Goal: Task Accomplishment & Management: Manage account settings

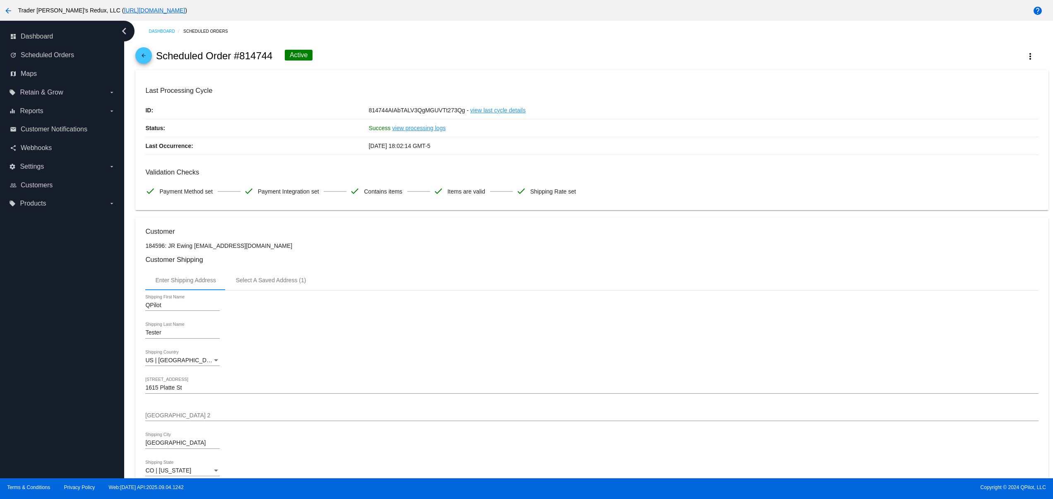
click at [1024, 44] on div "arrow_back Scheduled Order #814744 Active more_vert" at bounding box center [591, 56] width 913 height 28
click at [1019, 49] on button "more_vert" at bounding box center [1030, 55] width 36 height 15
click at [963, 117] on button "cached Process Now" at bounding box center [978, 122] width 116 height 20
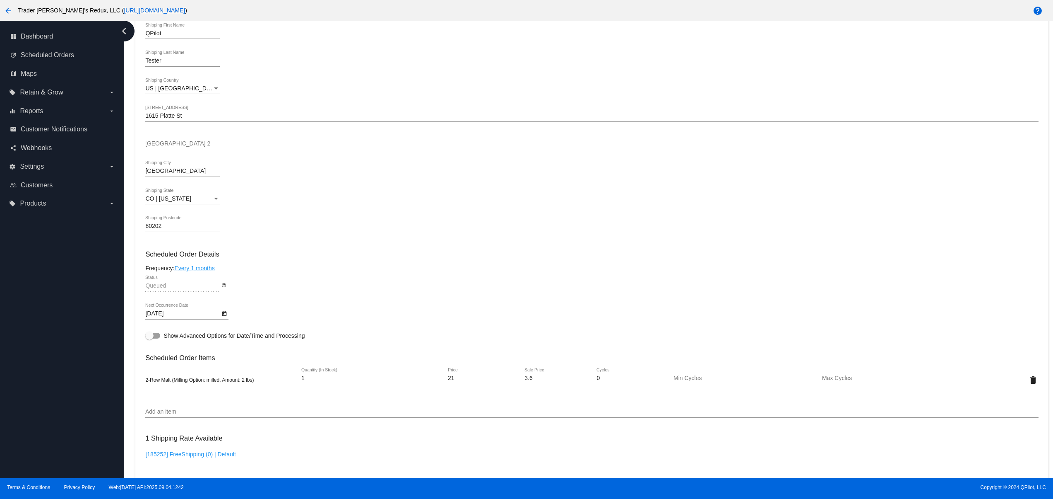
scroll to position [331, 0]
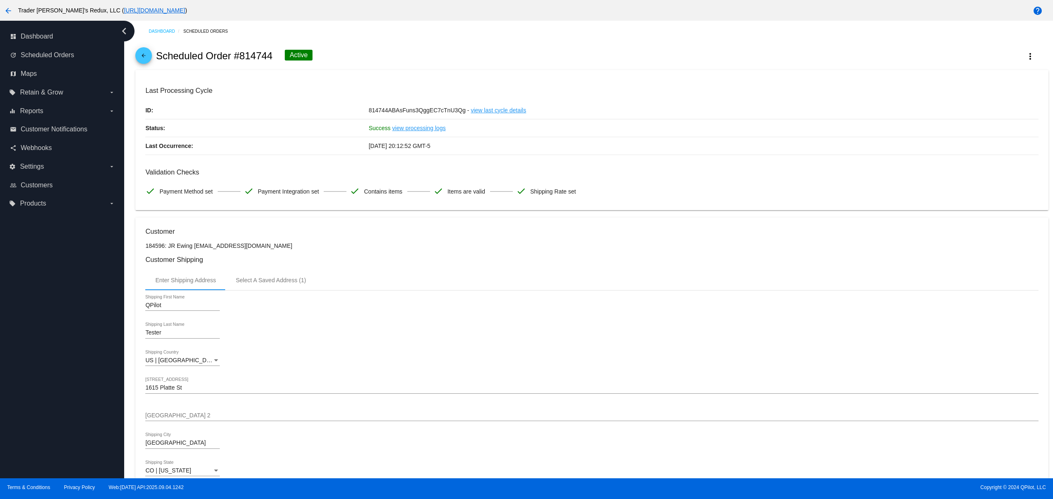
scroll to position [605, 0]
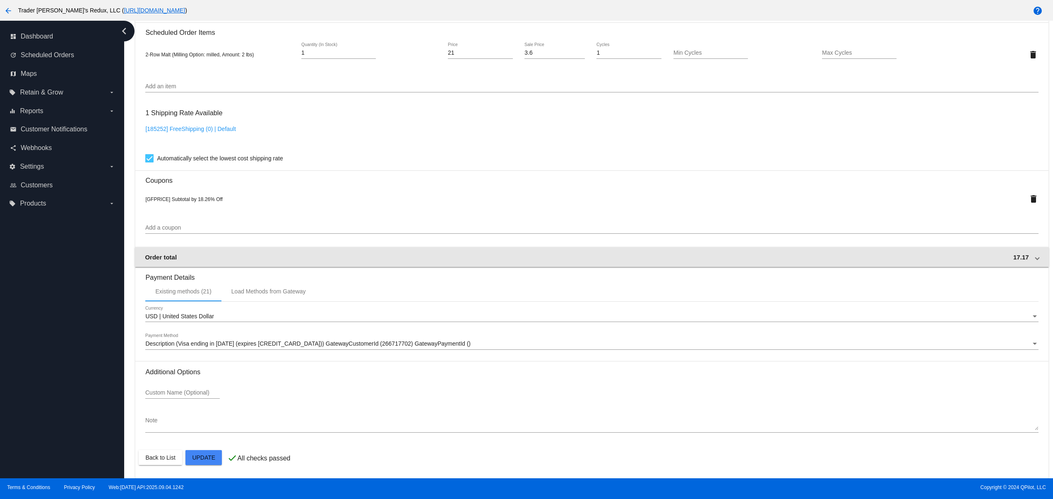
click at [913, 258] on div "Order total 17.17" at bounding box center [590, 256] width 891 height 7
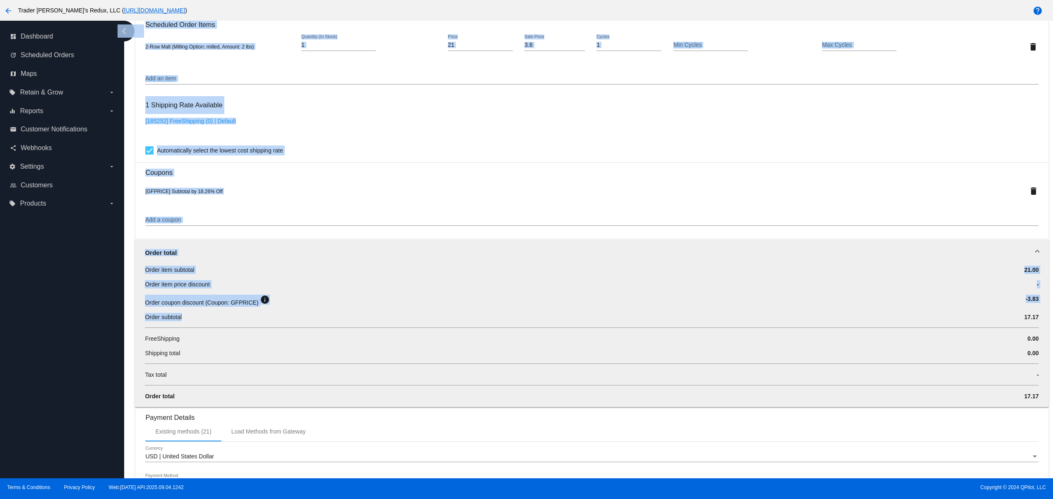
drag, startPoint x: 148, startPoint y: 330, endPoint x: 121, endPoint y: 333, distance: 26.7
click at [99, 333] on div "dashboard Dashboard update Scheduled Orders map Maps local_offer Retain & Grow …" at bounding box center [526, 249] width 1053 height 457
click at [149, 327] on div "Order subtotal 17.17" at bounding box center [592, 320] width 894 height 14
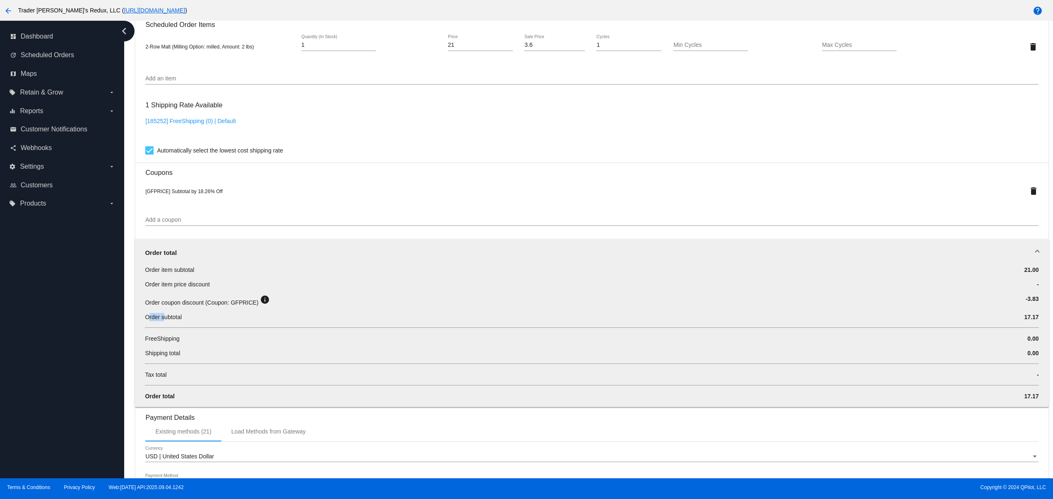
drag, startPoint x: 148, startPoint y: 326, endPoint x: 190, endPoint y: 325, distance: 41.8
click at [186, 321] on div "Order subtotal" at bounding box center [517, 317] width 745 height 8
click at [203, 321] on div "Order subtotal" at bounding box center [517, 317] width 745 height 8
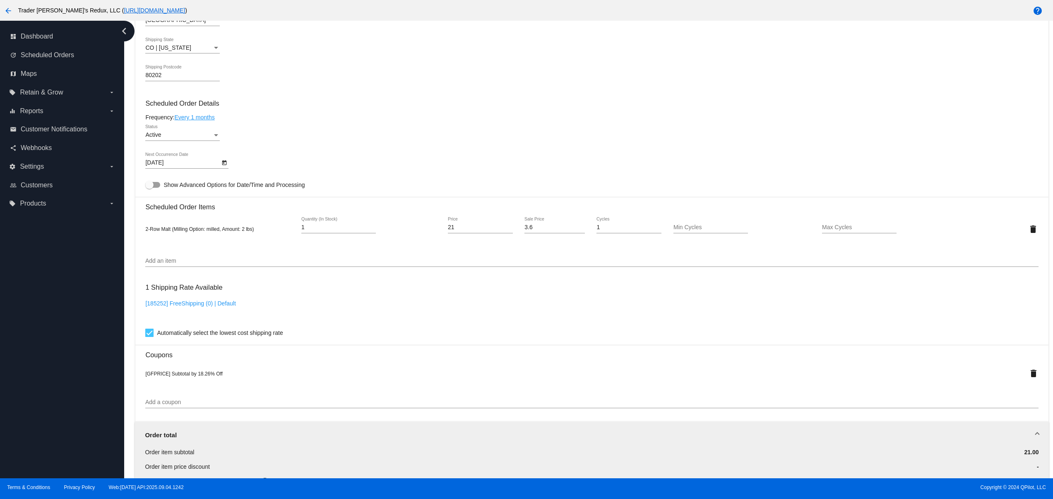
scroll to position [588, 0]
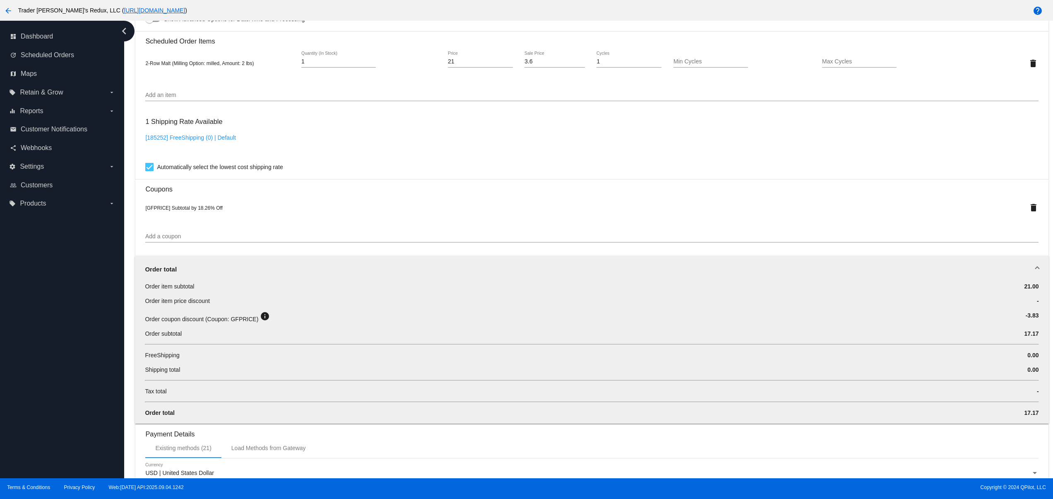
drag, startPoint x: 153, startPoint y: 214, endPoint x: 224, endPoint y: 209, distance: 71.4
click at [224, 209] on div "[GFPRICE] Subtotal by 18.26% Off delete" at bounding box center [591, 207] width 893 height 17
click at [259, 211] on div "[GFPRICE] Subtotal by 18.26% Off" at bounding box center [554, 207] width 819 height 7
drag, startPoint x: 1008, startPoint y: 337, endPoint x: 998, endPoint y: 338, distance: 10.1
click at [1000, 337] on div "Order item subtotal 21.00 Order item price discount - Order coupon discount (Co…" at bounding box center [592, 352] width 914 height 141
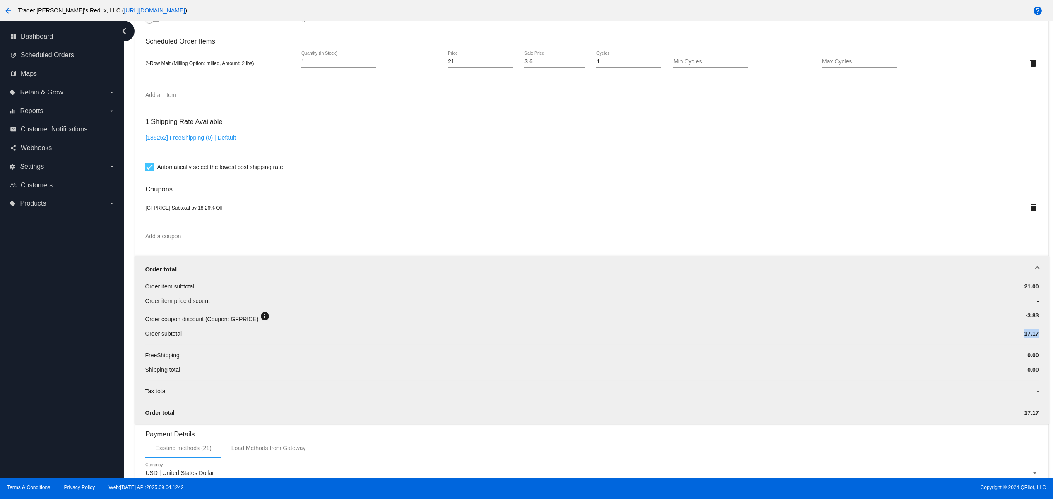
click at [1018, 344] on div "Order subtotal 17.17" at bounding box center [592, 336] width 894 height 14
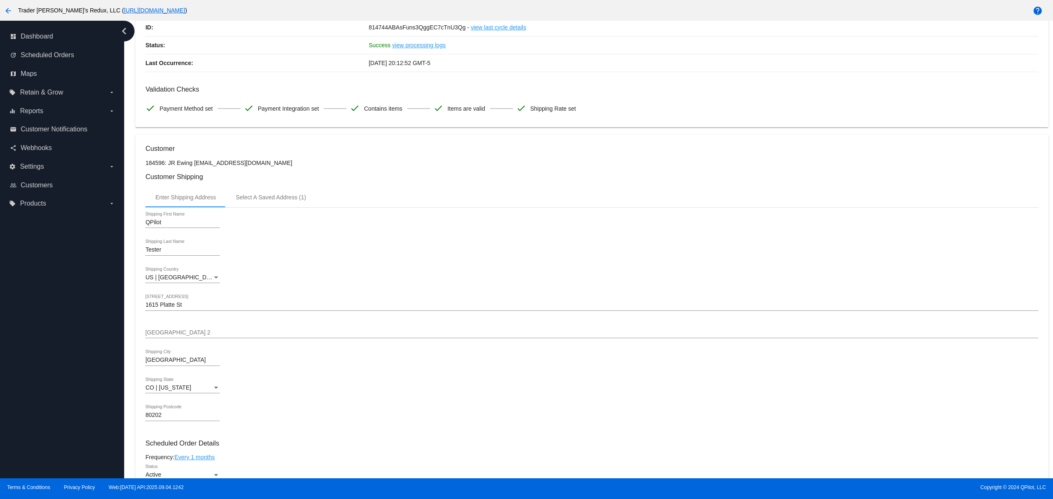
scroll to position [0, 0]
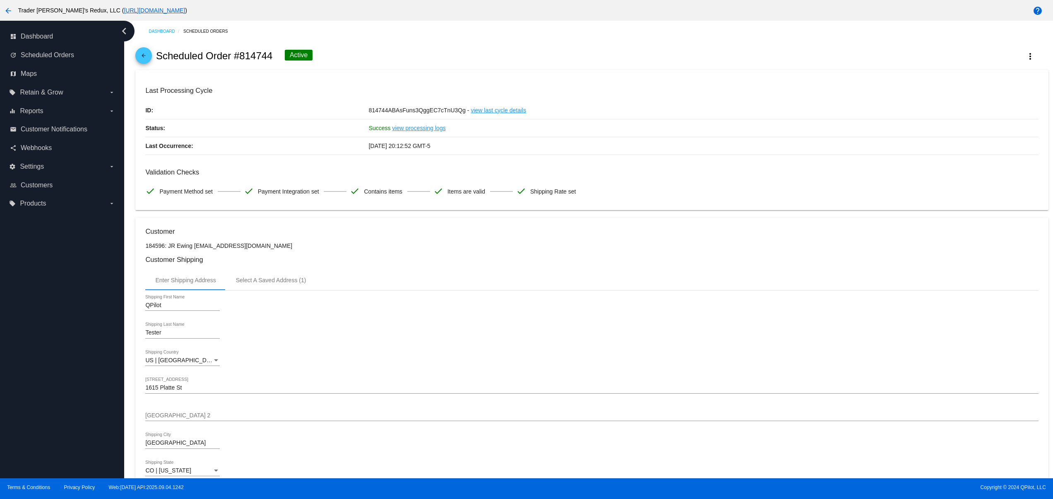
click at [419, 133] on link "view processing logs" at bounding box center [419, 127] width 53 height 17
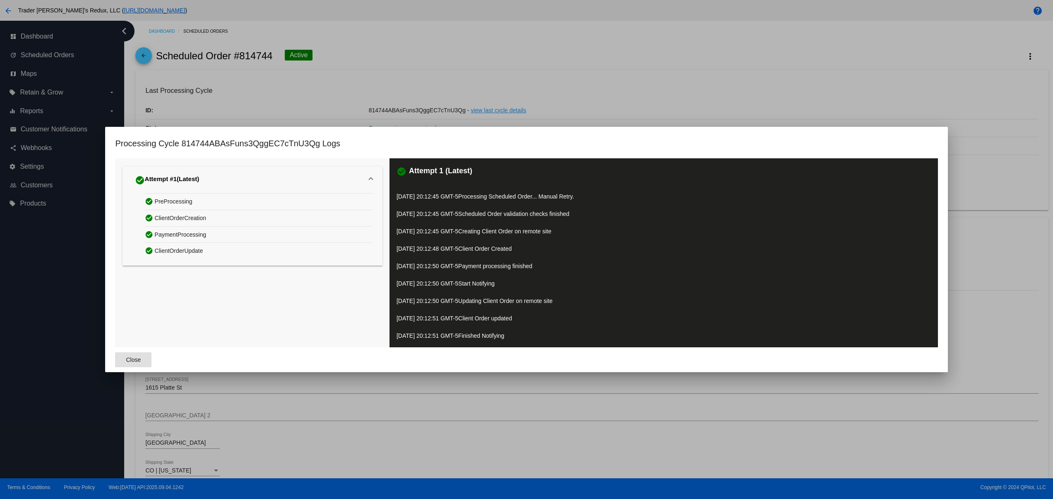
click at [135, 353] on button "Close" at bounding box center [133, 359] width 36 height 15
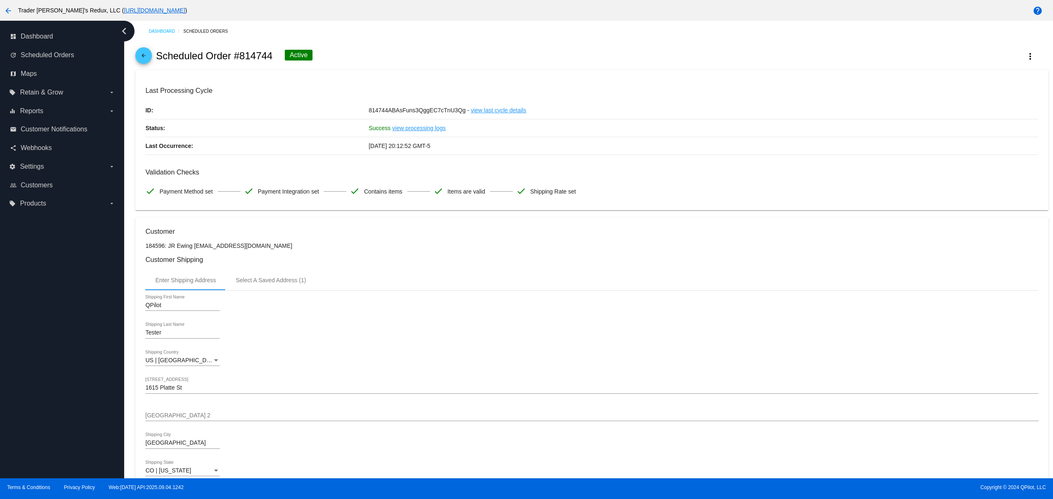
click at [478, 111] on link "view last cycle details" at bounding box center [498, 109] width 55 height 17
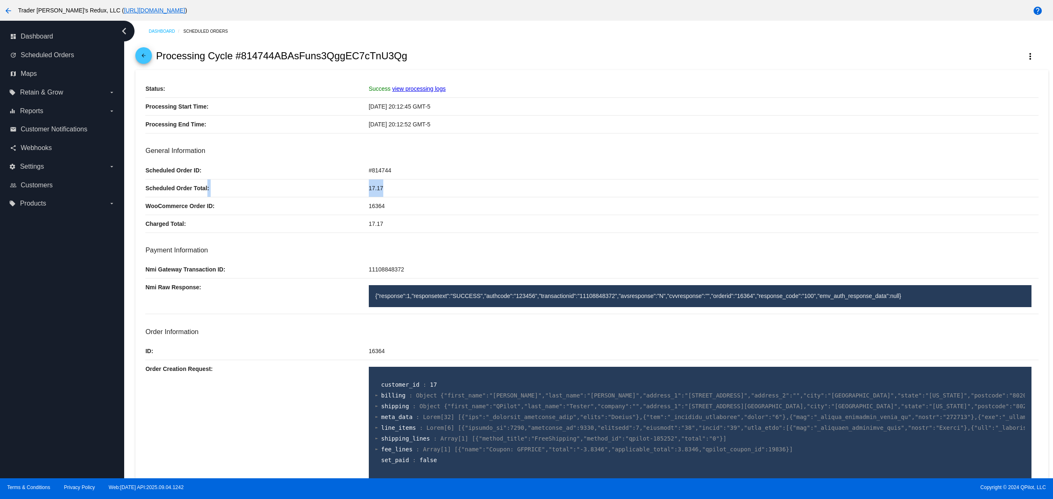
drag, startPoint x: 142, startPoint y: 191, endPoint x: 402, endPoint y: 191, distance: 259.2
click at [431, 221] on div "17.17" at bounding box center [704, 223] width 670 height 17
drag, startPoint x: 137, startPoint y: 225, endPoint x: 468, endPoint y: 234, distance: 331.4
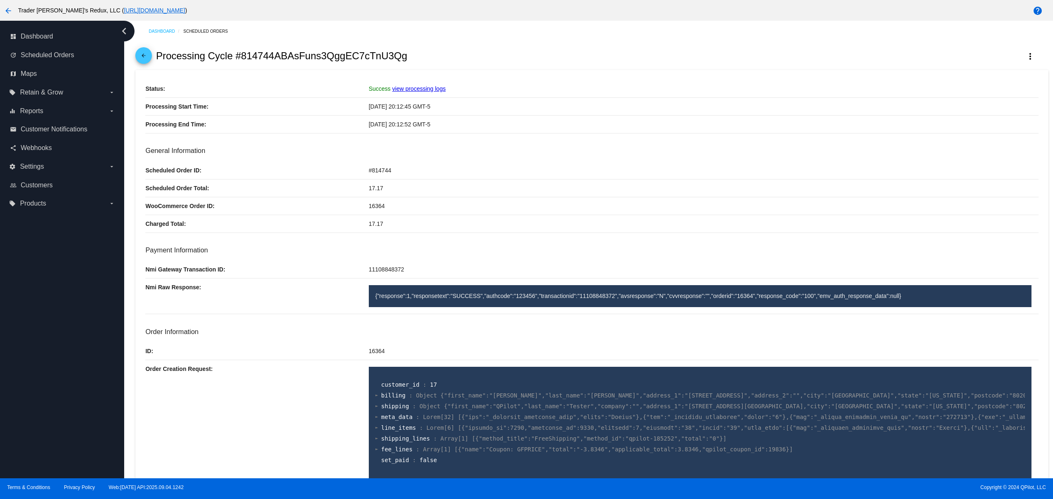
click at [483, 232] on div "17.17" at bounding box center [704, 223] width 670 height 17
drag, startPoint x: 438, startPoint y: 190, endPoint x: 138, endPoint y: 200, distance: 299.9
click at [201, 223] on p "Charged Total:" at bounding box center [256, 223] width 223 height 17
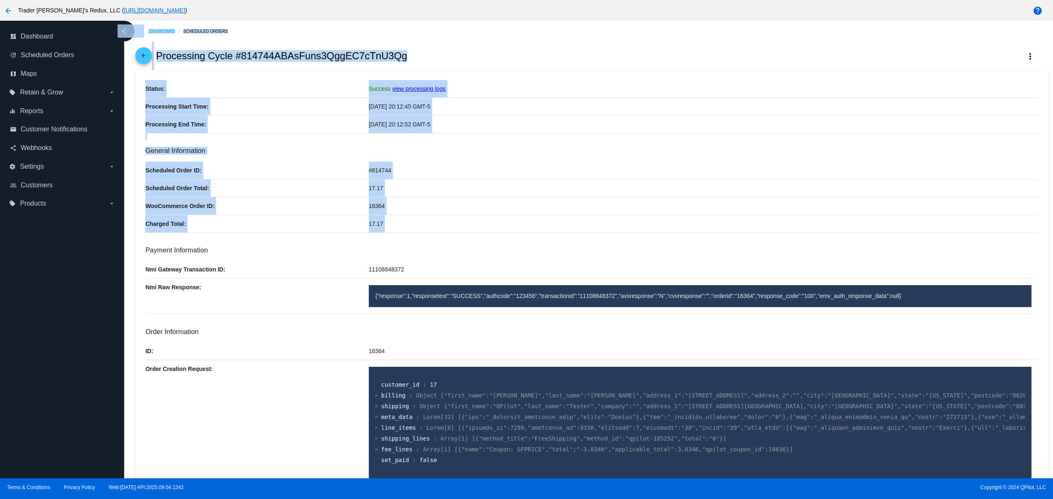
drag, startPoint x: 214, startPoint y: 239, endPoint x: 121, endPoint y: 187, distance: 105.9
click at [121, 187] on div "dashboard Dashboard update Scheduled Orders map Maps local_offer Retain & Grow …" at bounding box center [526, 249] width 1053 height 457
drag, startPoint x: 186, startPoint y: 209, endPoint x: 403, endPoint y: 207, distance: 217.0
click at [403, 207] on div "WooCommerce Order ID: 16364" at bounding box center [591, 206] width 893 height 18
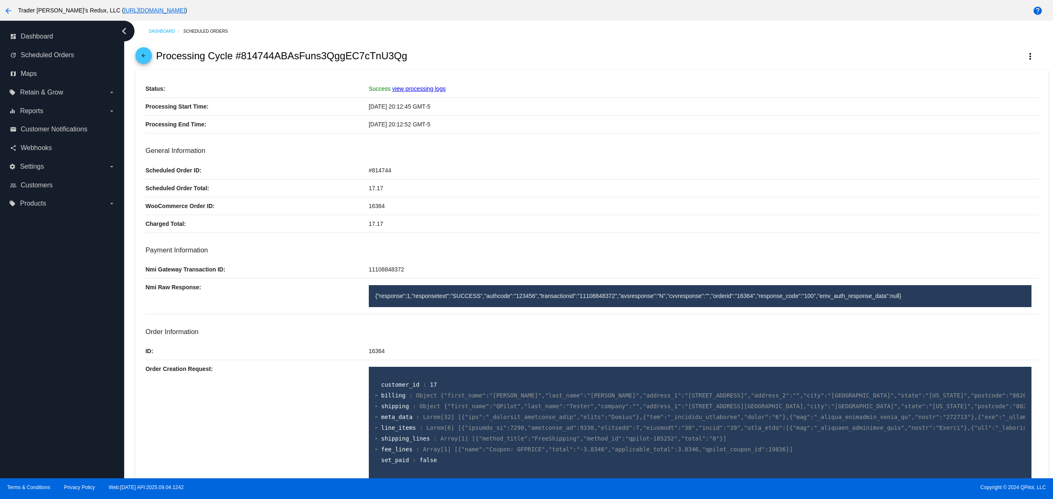
drag, startPoint x: 372, startPoint y: 277, endPoint x: 470, endPoint y: 270, distance: 98.7
click at [422, 274] on div "11108848372" at bounding box center [704, 268] width 670 height 17
click at [473, 270] on div "11108848372" at bounding box center [704, 268] width 670 height 17
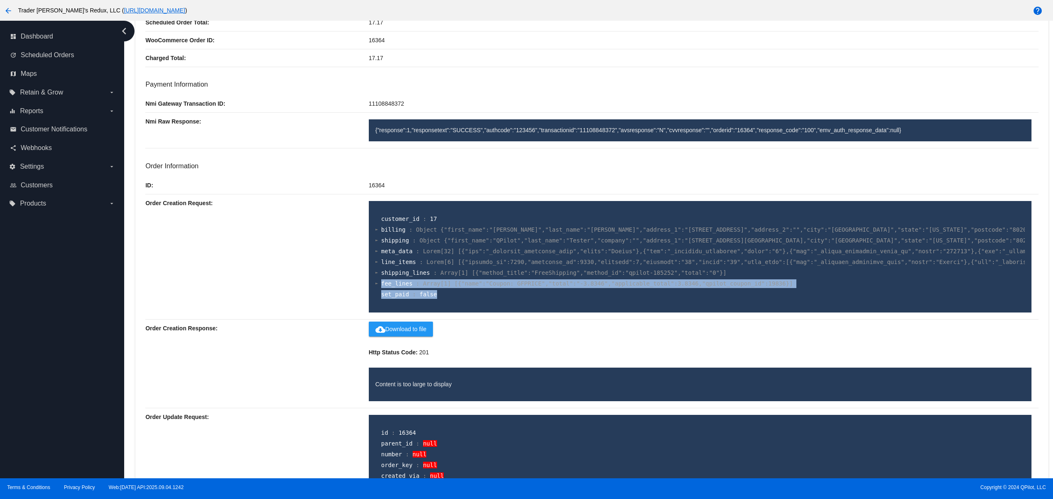
drag, startPoint x: 434, startPoint y: 299, endPoint x: 300, endPoint y: 292, distance: 134.3
click at [332, 287] on div "Order Creation Request: customer_id : 17 billing : Object {"first_name":"Renata…" at bounding box center [591, 256] width 893 height 125
click at [272, 302] on div "Order Creation Request:" at bounding box center [256, 256] width 223 height 125
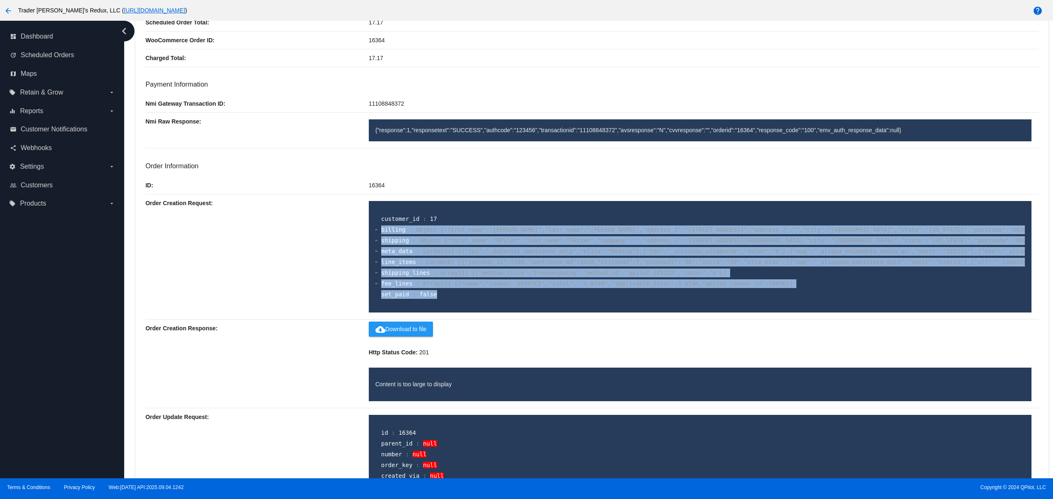
drag, startPoint x: 442, startPoint y: 213, endPoint x: 452, endPoint y: 312, distance: 99.5
click at [452, 312] on div "customer_id : 17 billing : Object {"first_name":"Renata","last_name":"Klein","a…" at bounding box center [700, 256] width 663 height 111
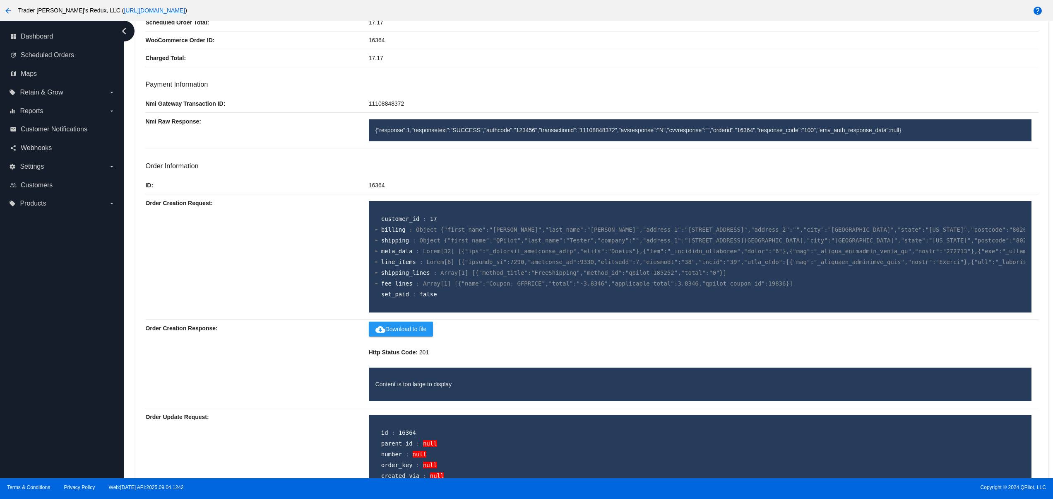
click at [537, 361] on p "Http Status Code: 201" at bounding box center [704, 351] width 670 height 17
drag, startPoint x: 484, startPoint y: 404, endPoint x: 369, endPoint y: 405, distance: 114.7
click at [365, 401] on div "Order Creation Response: cloud_download Download to file Http Status Code: 201 …" at bounding box center [591, 363] width 893 height 89
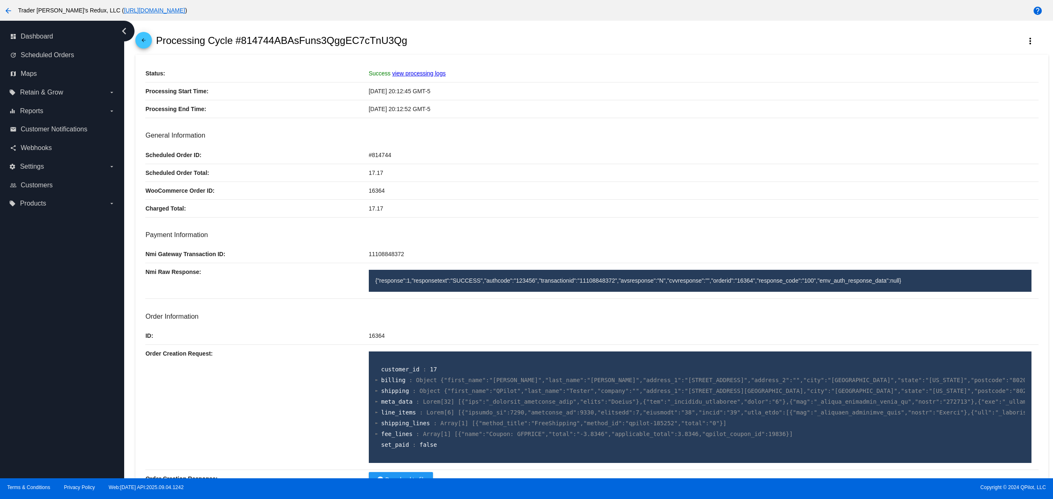
scroll to position [0, 0]
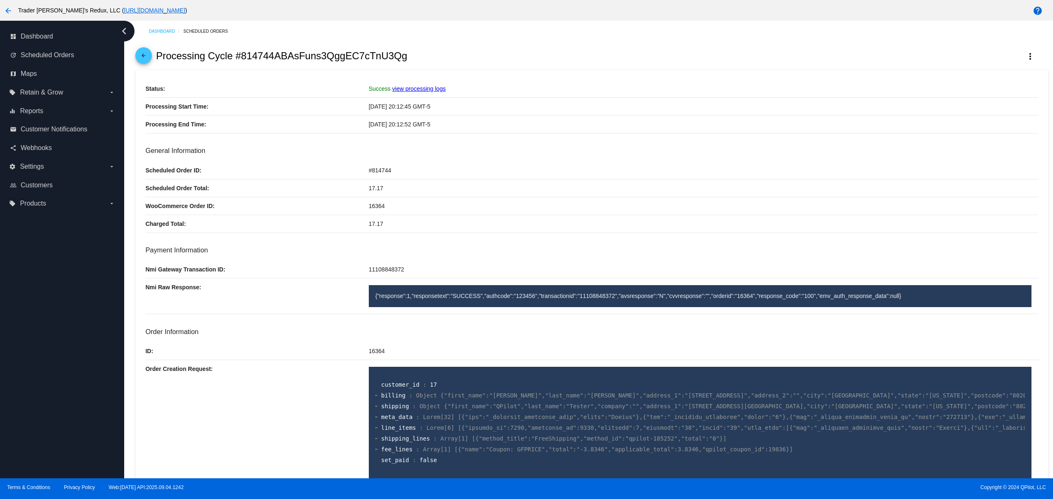
drag, startPoint x: 340, startPoint y: 211, endPoint x: 402, endPoint y: 211, distance: 62.5
click at [388, 210] on div "WooCommerce Order ID: 16364" at bounding box center [591, 206] width 893 height 18
click at [439, 251] on h3 "Payment Information" at bounding box center [591, 250] width 893 height 8
drag, startPoint x: 358, startPoint y: 214, endPoint x: 308, endPoint y: 197, distance: 52.5
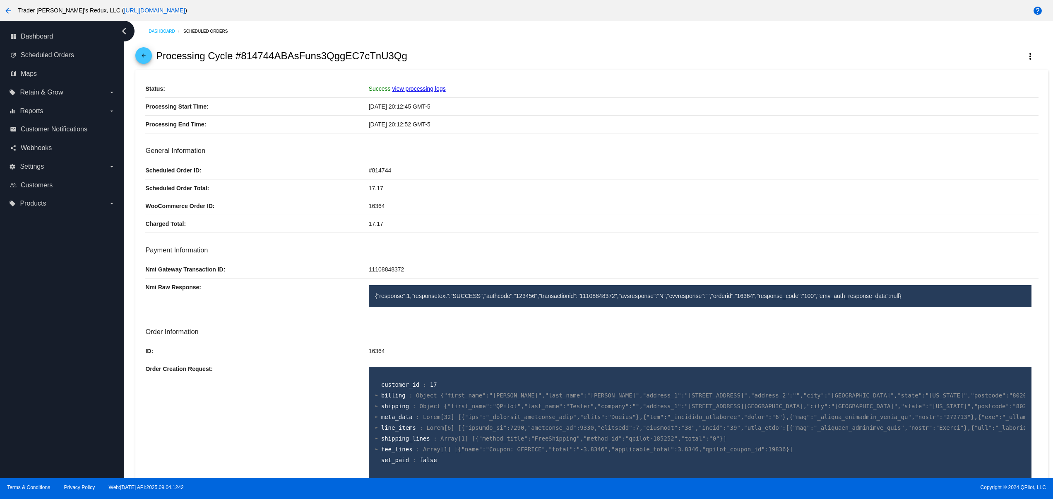
click at [455, 276] on div "11108848372" at bounding box center [704, 268] width 670 height 17
drag, startPoint x: 362, startPoint y: 277, endPoint x: 304, endPoint y: 284, distance: 58.4
click at [306, 279] on div "Payment Information Nmi Gateway Transaction ID: 11108848372 Nmi Raw Response: {…" at bounding box center [591, 280] width 893 height 68
click at [428, 372] on div "customer_id : 17 billing : Object {"first_name":"Renata","last_name":"Klein","a…" at bounding box center [700, 421] width 663 height 111
click at [148, 55] on mat-icon "arrow_back" at bounding box center [144, 58] width 10 height 10
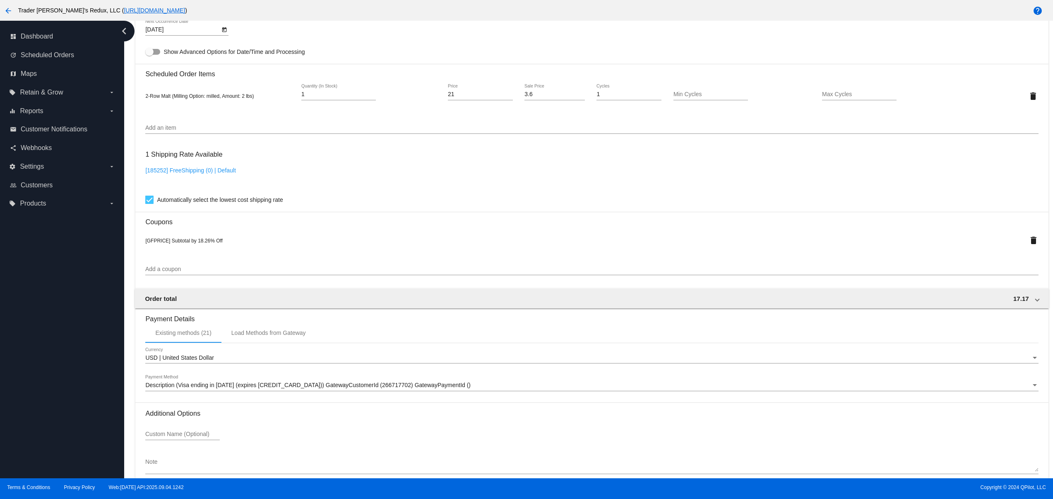
scroll to position [605, 0]
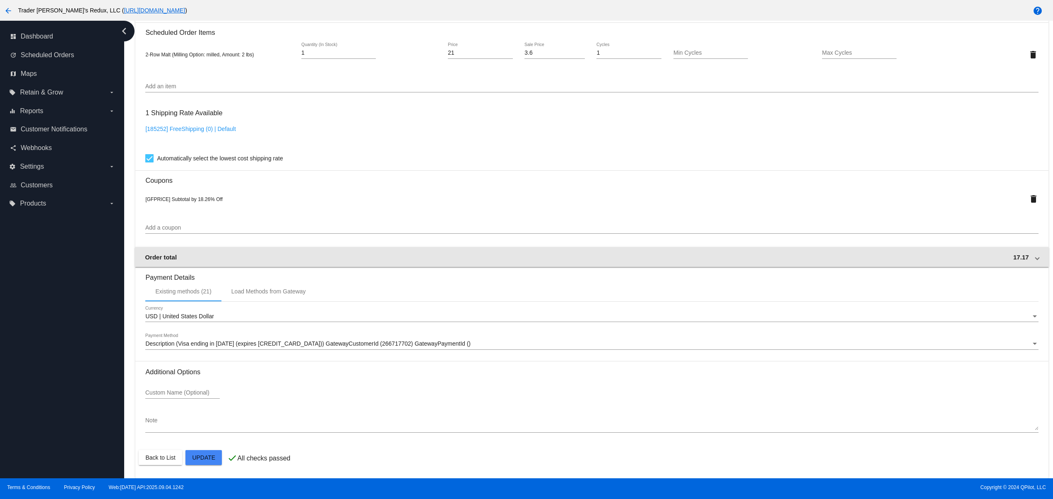
click at [294, 253] on div "Order total 17.17" at bounding box center [590, 256] width 891 height 7
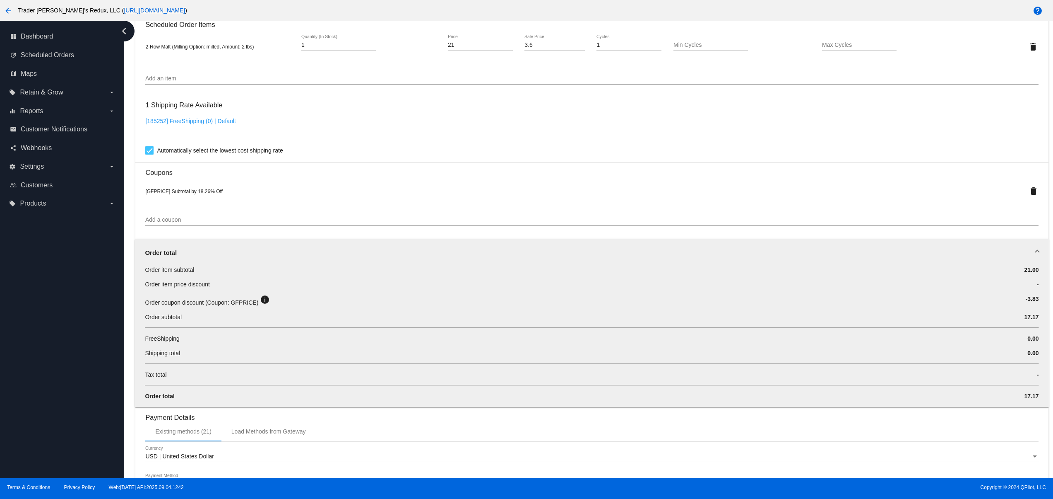
drag, startPoint x: 152, startPoint y: 393, endPoint x: 142, endPoint y: 390, distance: 10.4
click at [142, 390] on div "Order item subtotal 21.00 Order item price discount - Order coupon discount (Co…" at bounding box center [592, 335] width 914 height 141
drag, startPoint x: 181, startPoint y: 398, endPoint x: 137, endPoint y: 398, distance: 44.7
click at [137, 398] on div "Order item subtotal 21.00 Order item price discount - Order coupon discount (Co…" at bounding box center [592, 335] width 914 height 141
click at [206, 400] on div "Order total" at bounding box center [517, 396] width 745 height 8
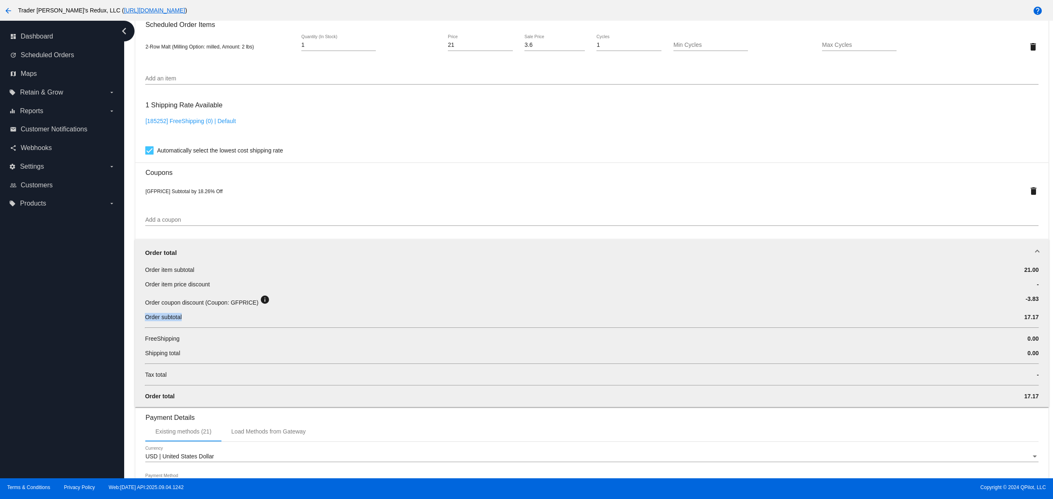
drag, startPoint x: 181, startPoint y: 326, endPoint x: 145, endPoint y: 326, distance: 36.4
click at [145, 321] on div "Order subtotal" at bounding box center [517, 317] width 745 height 8
click at [218, 321] on div "Order subtotal" at bounding box center [517, 317] width 745 height 8
drag, startPoint x: 181, startPoint y: 325, endPoint x: 145, endPoint y: 323, distance: 36.1
click at [145, 321] on div "Order subtotal" at bounding box center [517, 317] width 745 height 8
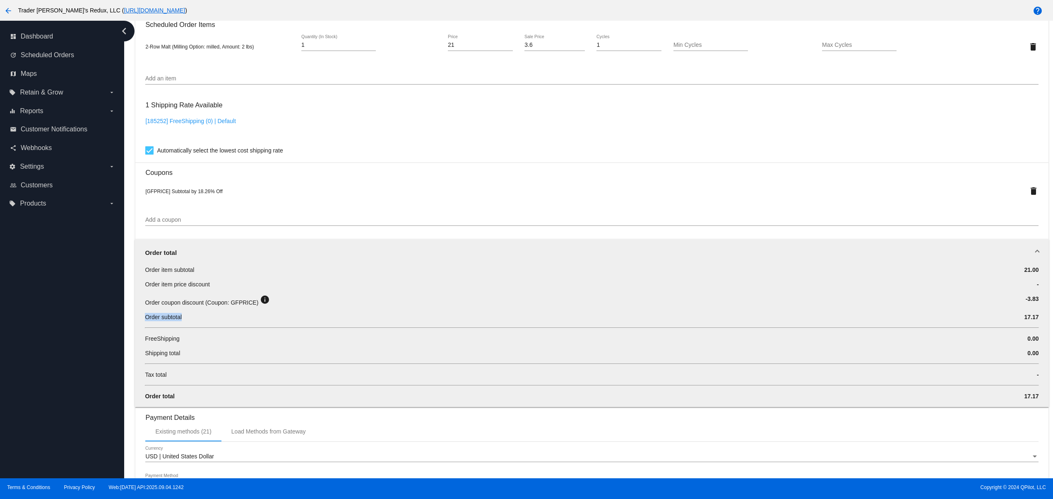
click at [203, 321] on div "Order subtotal" at bounding box center [517, 317] width 745 height 8
drag, startPoint x: 153, startPoint y: 321, endPoint x: 290, endPoint y: 320, distance: 137.1
click at [230, 320] on div "Order subtotal" at bounding box center [517, 317] width 745 height 8
click at [302, 320] on div "Order subtotal" at bounding box center [517, 317] width 745 height 8
drag, startPoint x: 186, startPoint y: 388, endPoint x: 125, endPoint y: 392, distance: 61.0
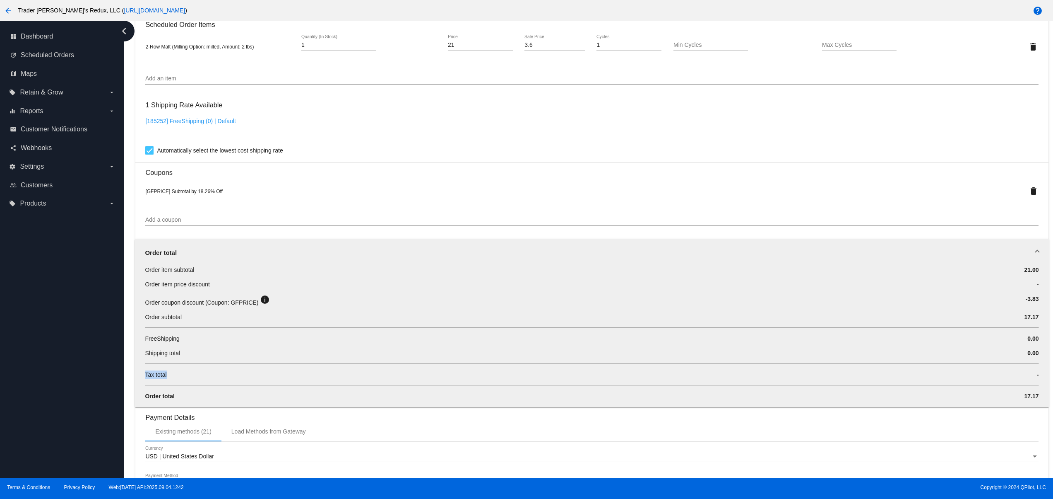
click at [125, 392] on div "Dashboard Scheduled Orders arrow_back Scheduled Order #814744 Active more_vert …" at bounding box center [588, 249] width 929 height 457
click at [143, 407] on div "Order item subtotal 21.00 Order item price discount - Order coupon discount (Co…" at bounding box center [592, 335] width 914 height 141
click at [224, 418] on h3 "Payment Details" at bounding box center [591, 414] width 893 height 14
drag, startPoint x: 133, startPoint y: 322, endPoint x: 200, endPoint y: 327, distance: 67.3
click at [190, 322] on div "Order item subtotal 21.00 Order item price discount - Order coupon discount (Co…" at bounding box center [592, 335] width 914 height 141
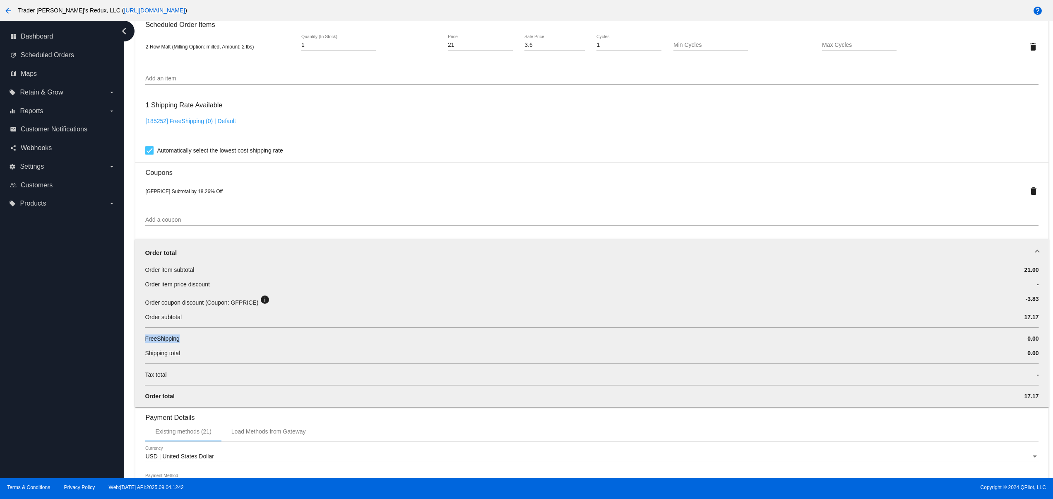
drag, startPoint x: 194, startPoint y: 350, endPoint x: 122, endPoint y: 350, distance: 72.5
click at [122, 350] on div "dashboard Dashboard update Scheduled Orders map Maps local_offer Retain & Grow …" at bounding box center [526, 249] width 1053 height 457
click at [192, 363] on div "Shipping total 0.00" at bounding box center [592, 356] width 894 height 14
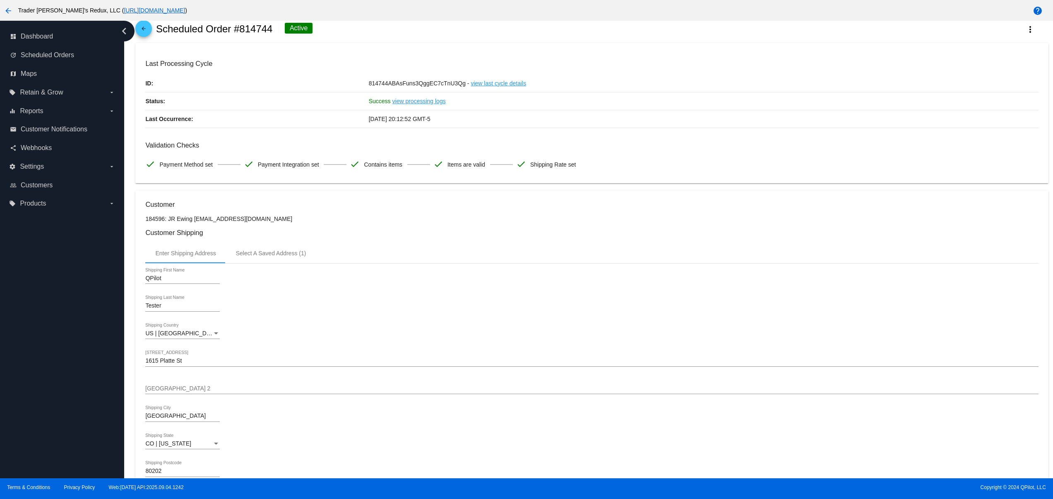
scroll to position [0, 0]
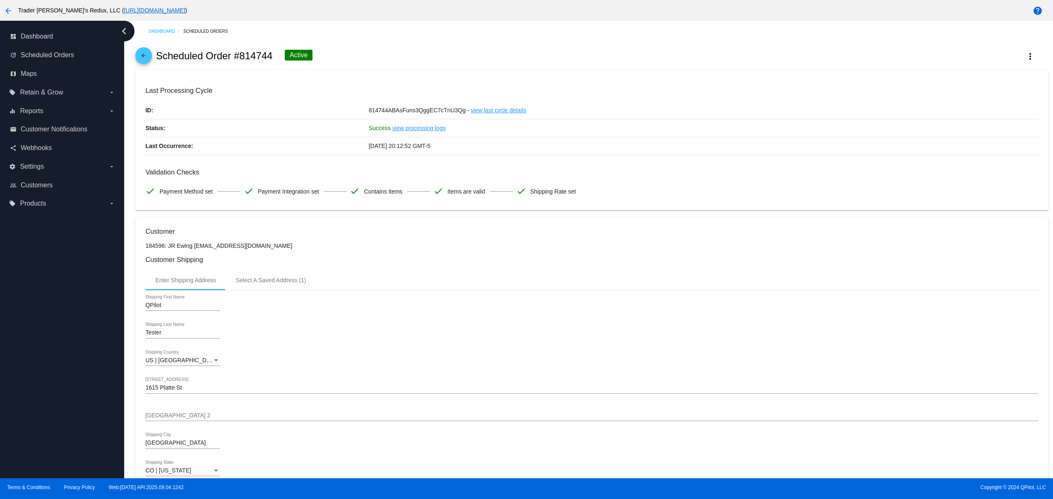
click at [481, 111] on link "view last cycle details" at bounding box center [498, 109] width 55 height 17
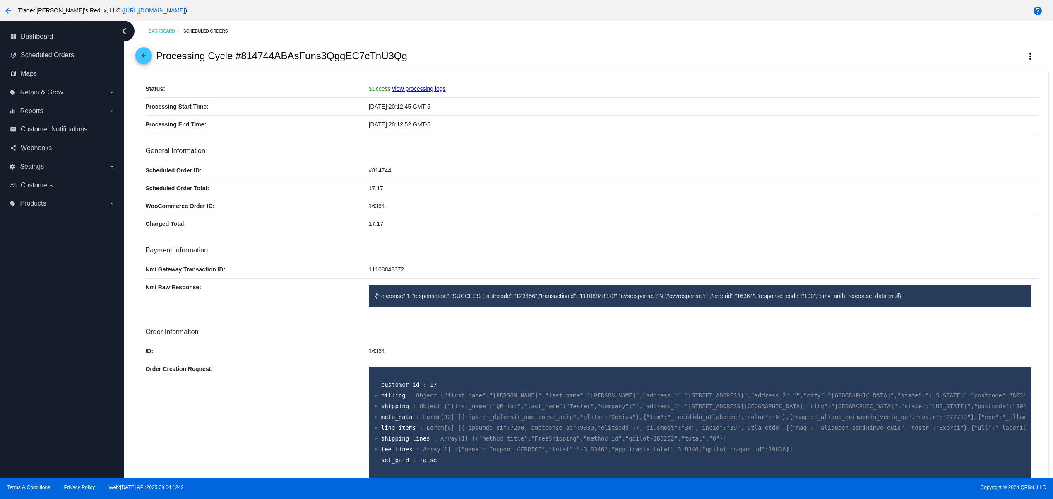
drag, startPoint x: 420, startPoint y: 232, endPoint x: 223, endPoint y: 232, distance: 197.1
click at [203, 227] on div "Charged Total: 17.17" at bounding box center [591, 224] width 893 height 18
click at [449, 254] on h3 "Payment Information" at bounding box center [591, 250] width 893 height 8
drag, startPoint x: 418, startPoint y: 225, endPoint x: 280, endPoint y: 224, distance: 137.9
click at [280, 224] on div "Charged Total: 17.17" at bounding box center [591, 224] width 893 height 18
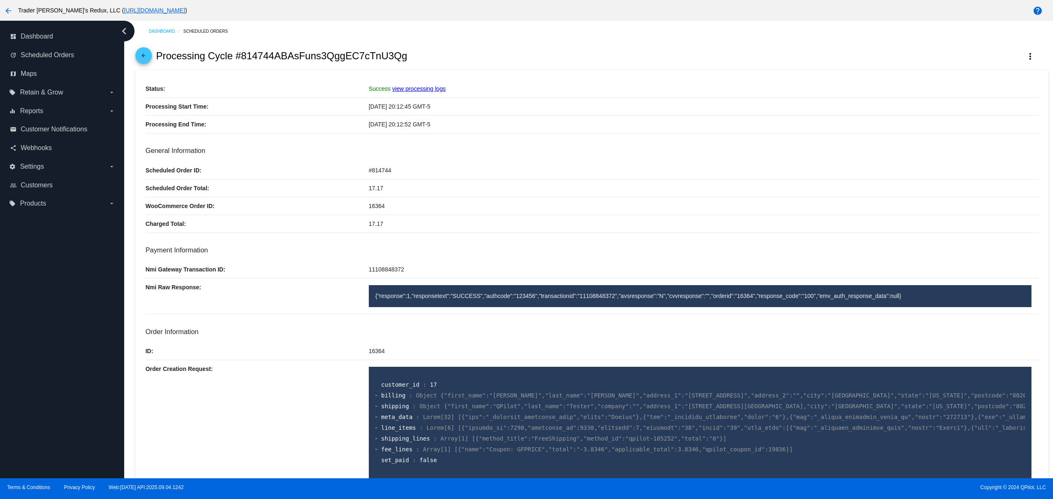
click at [441, 226] on div "17.17" at bounding box center [704, 223] width 670 height 17
click at [311, 184] on p "Scheduled Order Total:" at bounding box center [256, 187] width 223 height 17
click at [146, 61] on mat-icon "arrow_back" at bounding box center [144, 58] width 10 height 10
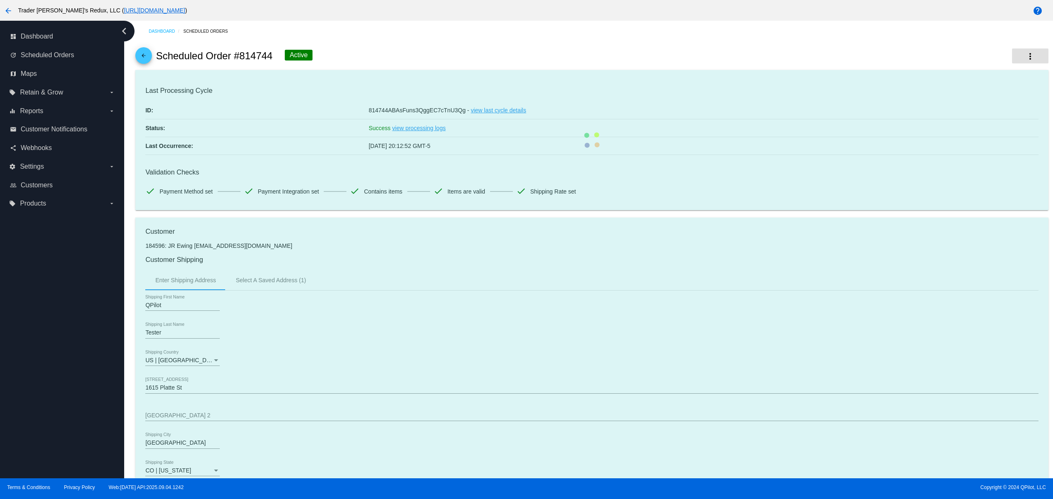
click at [1026, 55] on mat-icon "more_vert" at bounding box center [1031, 56] width 10 height 10
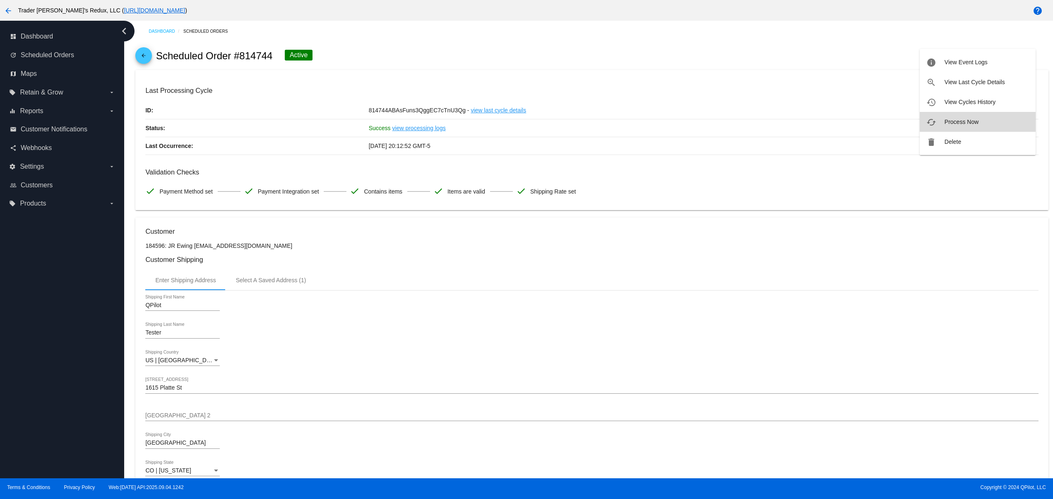
click at [971, 125] on span "Process Now" at bounding box center [962, 121] width 34 height 7
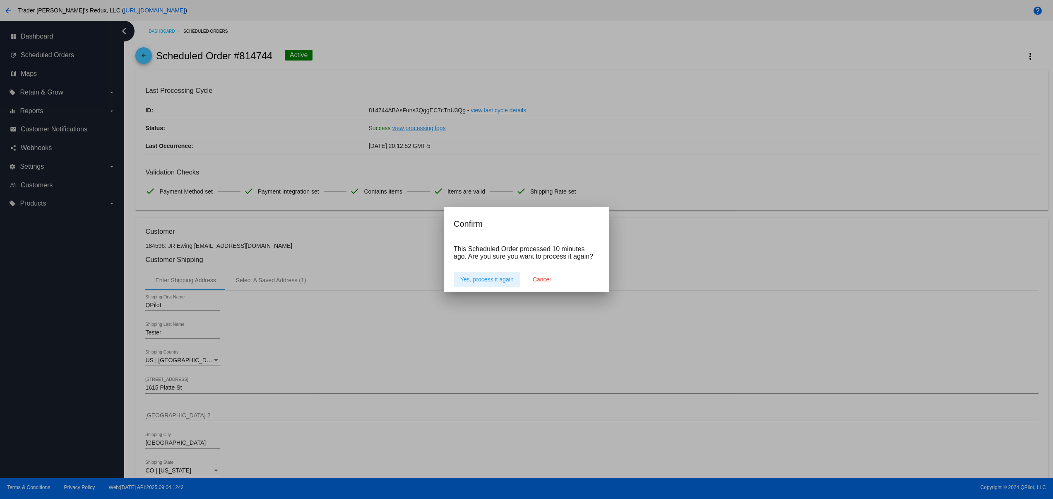
click at [502, 276] on span "Yes, process it again" at bounding box center [486, 279] width 53 height 7
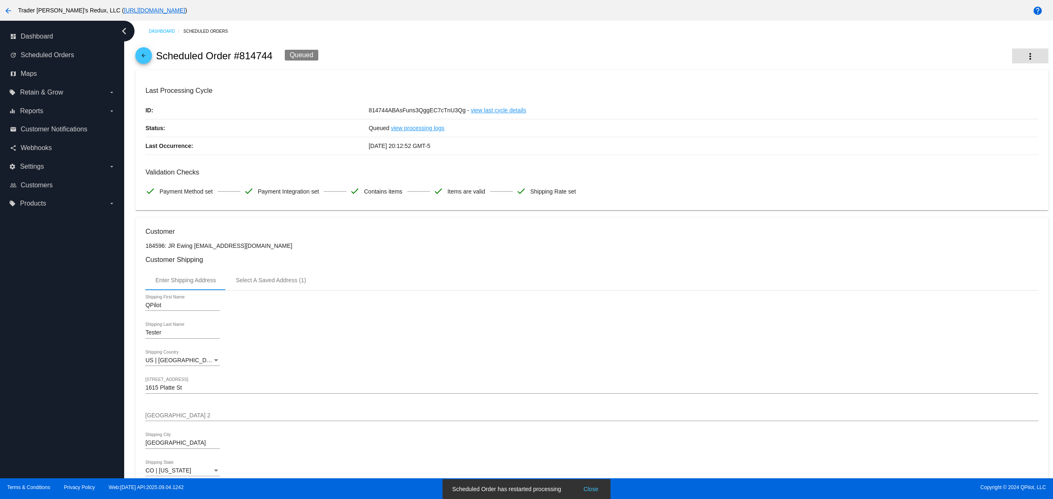
click at [589, 484] on button "Close" at bounding box center [591, 488] width 20 height 8
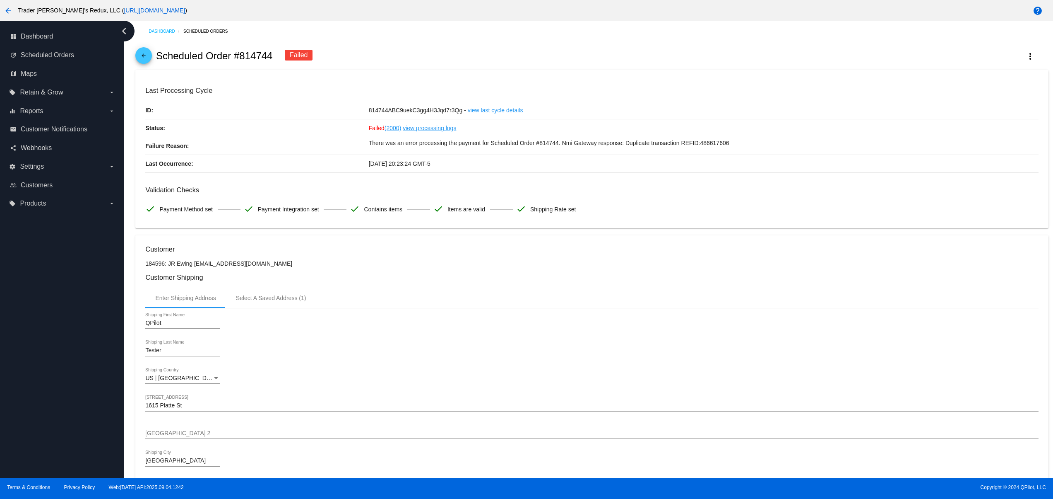
click at [426, 300] on div "Enter Shipping Address Select A Saved Address (1)" at bounding box center [591, 298] width 893 height 20
drag, startPoint x: 365, startPoint y: 158, endPoint x: 759, endPoint y: 157, distance: 394.6
click at [743, 157] on div "Last Occurrence: 09/04/2025 20:23:24 GMT-5" at bounding box center [591, 164] width 893 height 18
drag, startPoint x: 706, startPoint y: 143, endPoint x: 406, endPoint y: 157, distance: 300.1
click at [406, 157] on div "Last Processing Cycle ID: 814744ABC9uekC3gg4H3Jqd7r3Qg - view last cycle detail…" at bounding box center [591, 130] width 893 height 86
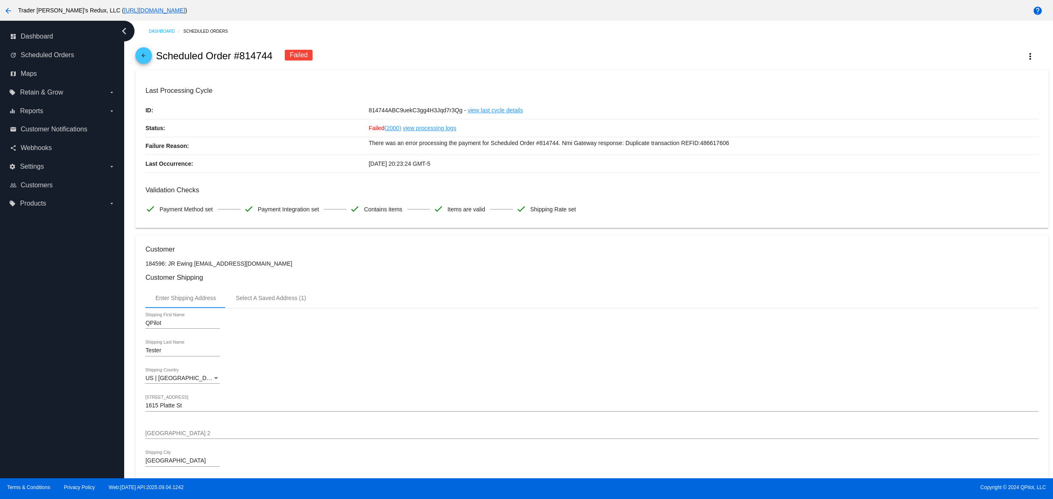
click at [514, 178] on mat-card-content "Last Processing Cycle ID: 814744ABC9uekC3gg4H3Jqd7r3Qg - view last cycle detail…" at bounding box center [591, 152] width 893 height 131
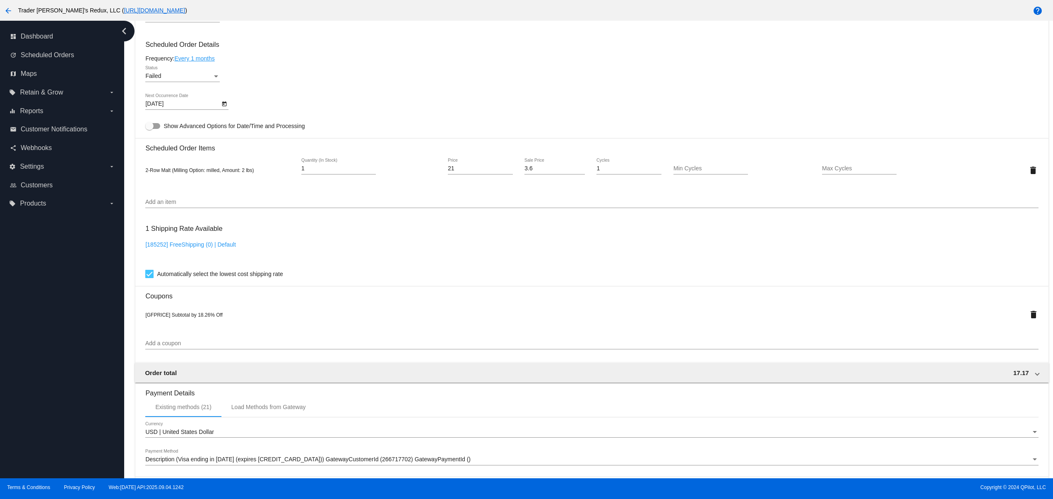
scroll to position [623, 0]
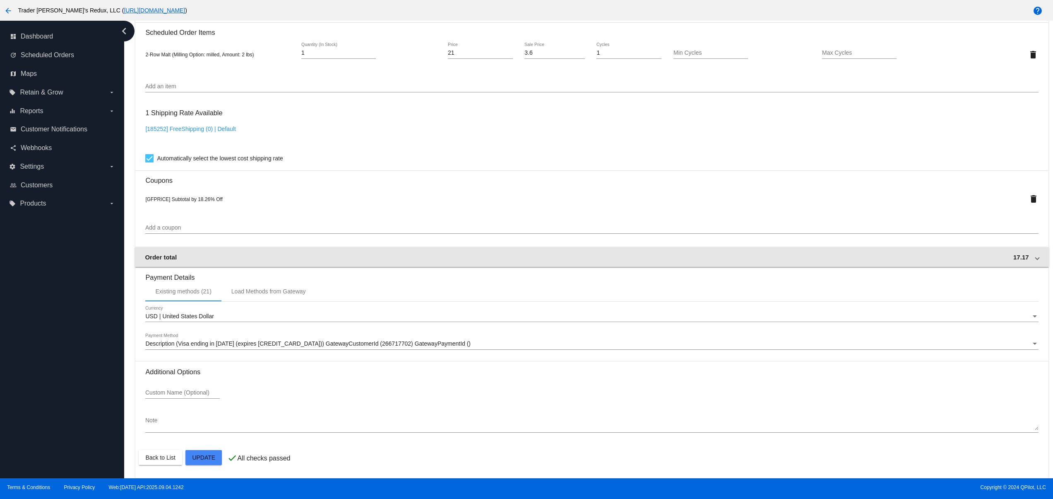
click at [453, 247] on mat-expansion-panel-header "Order total 17.17" at bounding box center [592, 257] width 914 height 20
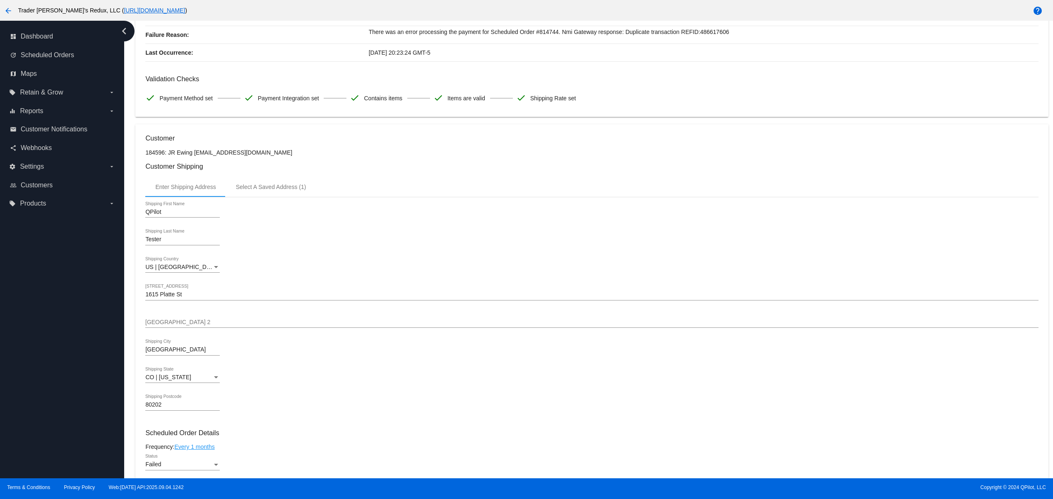
scroll to position [0, 0]
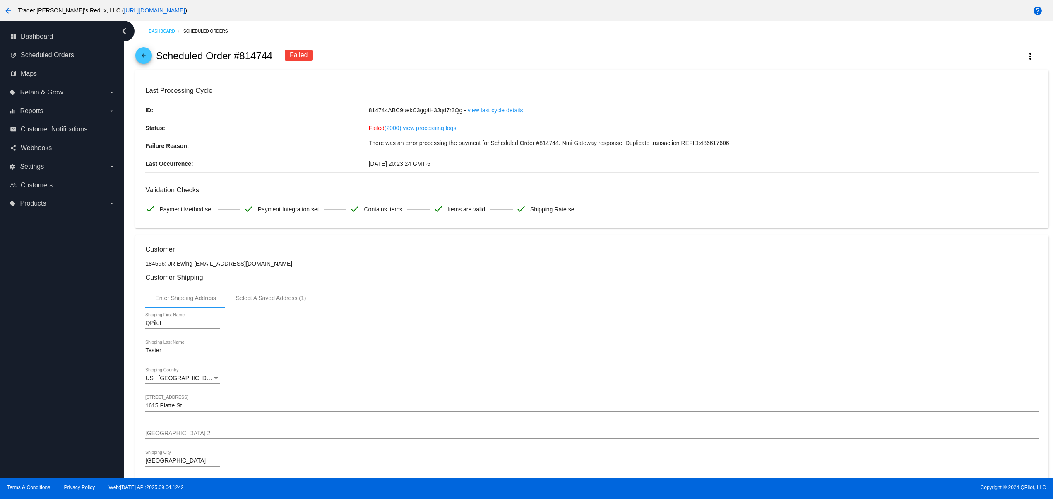
drag, startPoint x: 405, startPoint y: 143, endPoint x: 731, endPoint y: 157, distance: 326.1
click at [730, 157] on div "Last Processing Cycle ID: 814744ABC9uekC3gg4H3Jqd7r3Qg - view last cycle detail…" at bounding box center [591, 130] width 893 height 86
click at [583, 153] on div "There was an error processing the payment for Scheduled Order #814744. Nmi Gate…" at bounding box center [704, 145] width 670 height 17
drag, startPoint x: 565, startPoint y: 146, endPoint x: 764, endPoint y: 149, distance: 199.2
click at [764, 149] on p "There was an error processing the payment for Scheduled Order #814744. Nmi Gate…" at bounding box center [704, 143] width 670 height 12
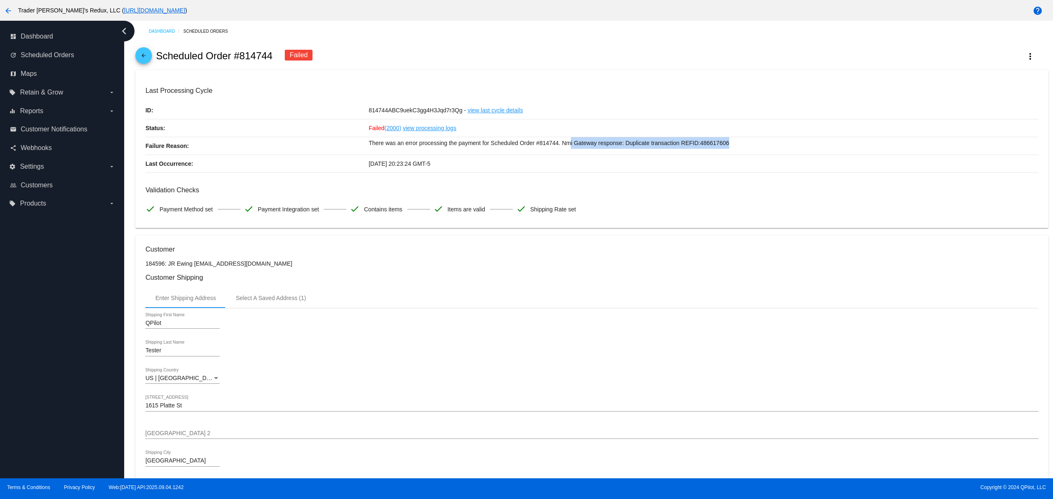
click at [766, 149] on p "There was an error processing the payment for Scheduled Order #814744. Nmi Gate…" at bounding box center [704, 143] width 670 height 12
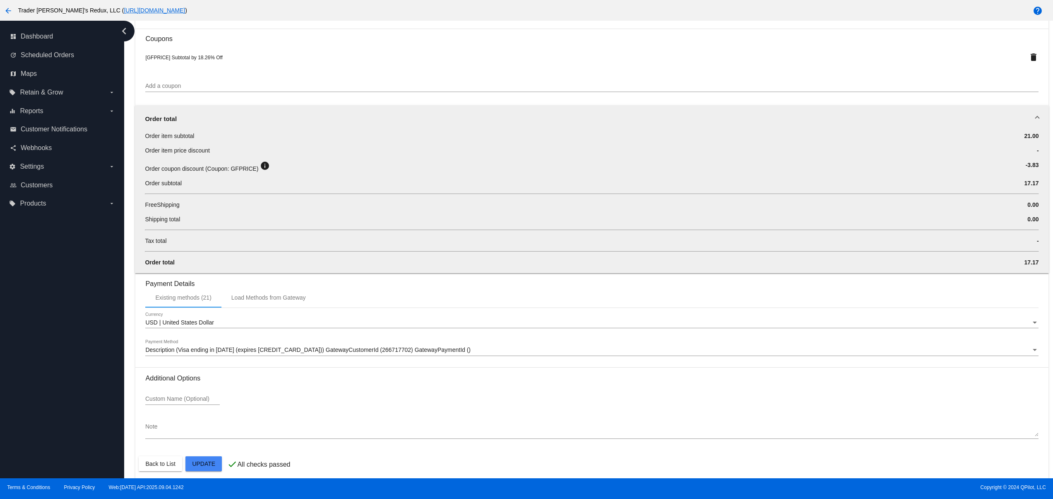
scroll to position [771, 0]
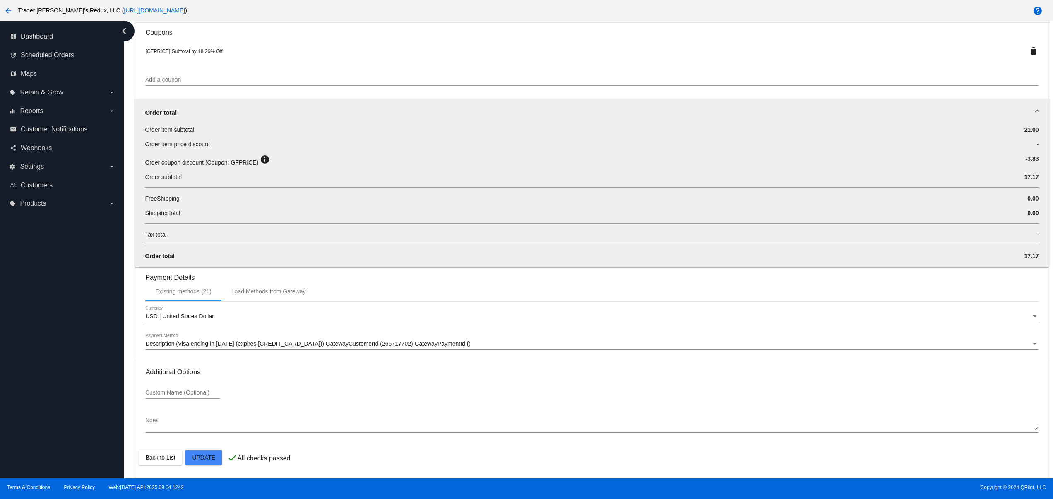
click at [239, 349] on div at bounding box center [591, 349] width 893 height 0
click at [239, 345] on span "Description (Visa ending in [DATE] (expires [CREDIT_CARD_DATA])) GatewayCustome…" at bounding box center [307, 343] width 325 height 7
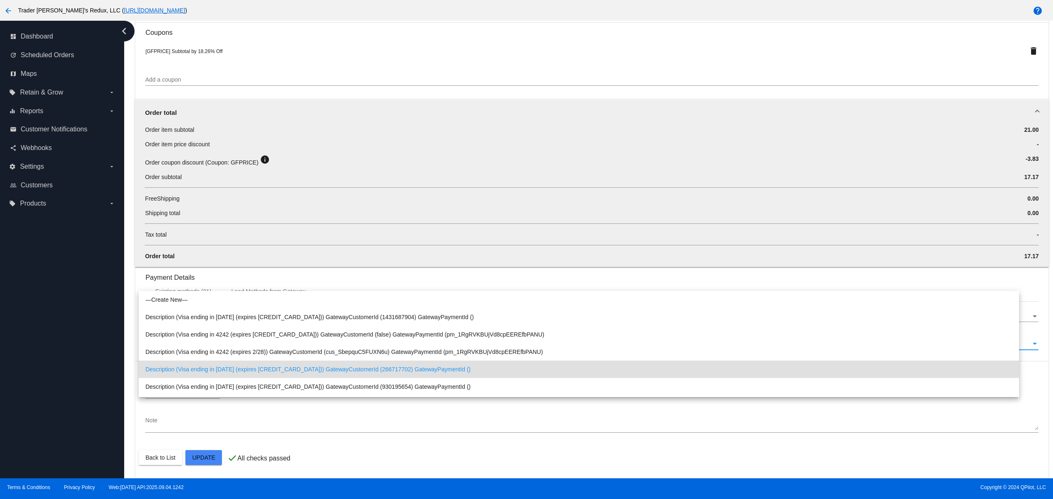
scroll to position [25, 0]
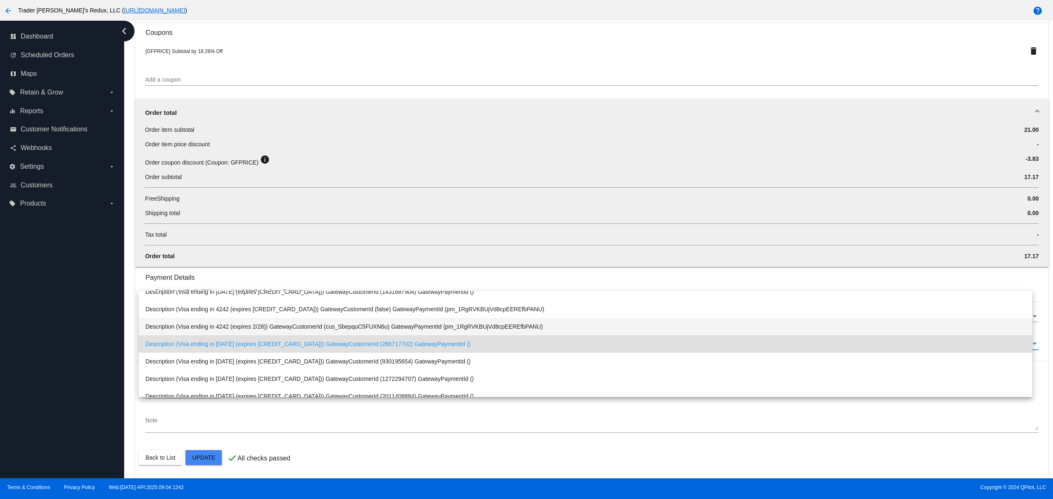
click at [258, 329] on span "Description (Visa ending in 4242 (expires 2/28)) GatewayCustomerId (cus_SbepquC…" at bounding box center [585, 326] width 881 height 17
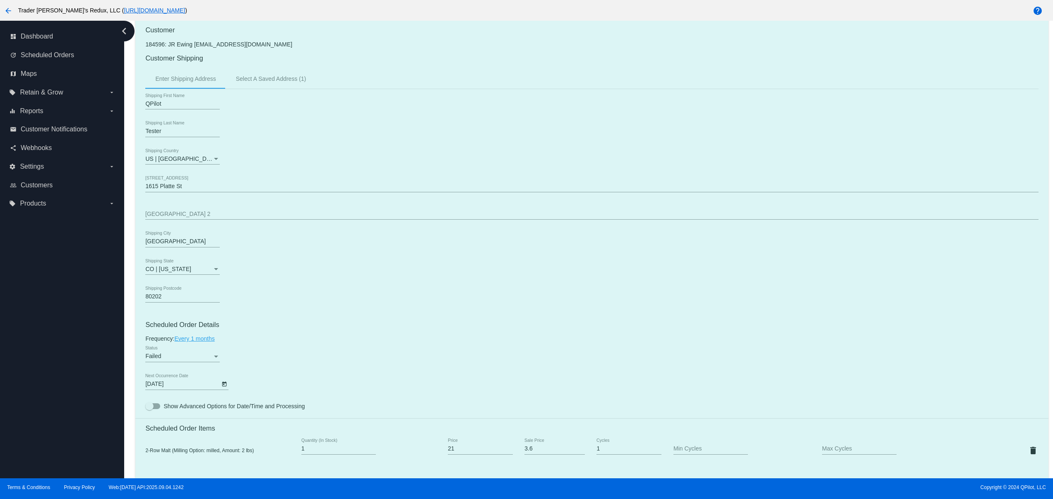
scroll to position [0, 0]
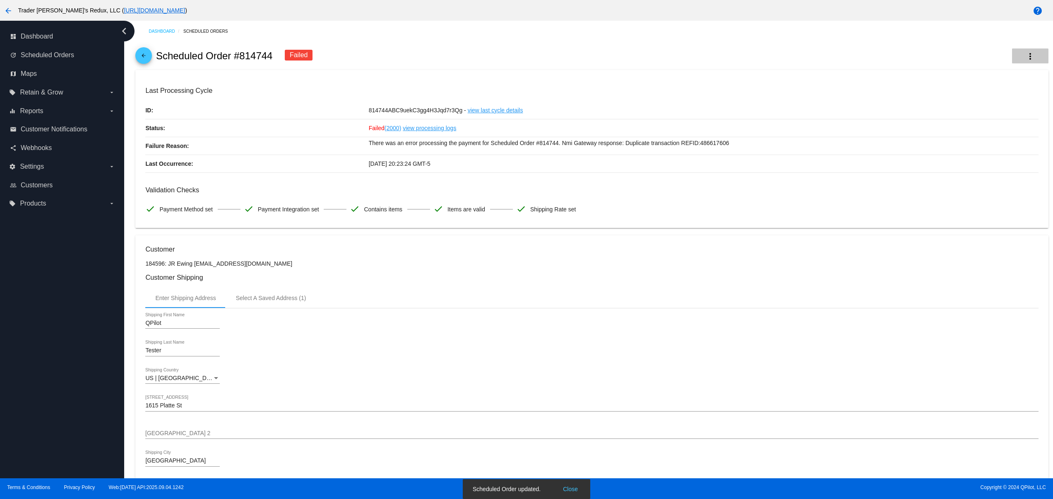
click at [1014, 62] on button "more_vert" at bounding box center [1030, 55] width 36 height 15
click at [966, 147] on button "cached Restart Processing" at bounding box center [978, 142] width 116 height 20
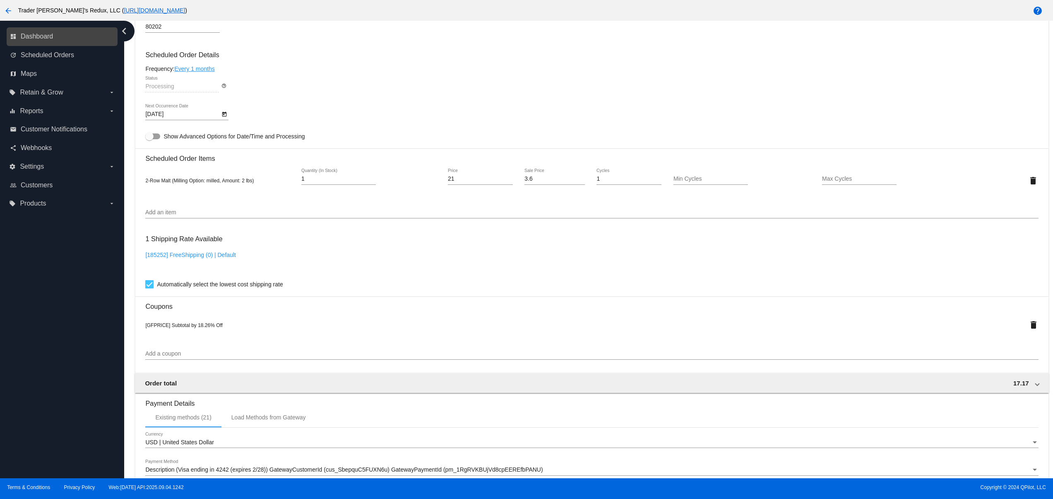
scroll to position [587, 0]
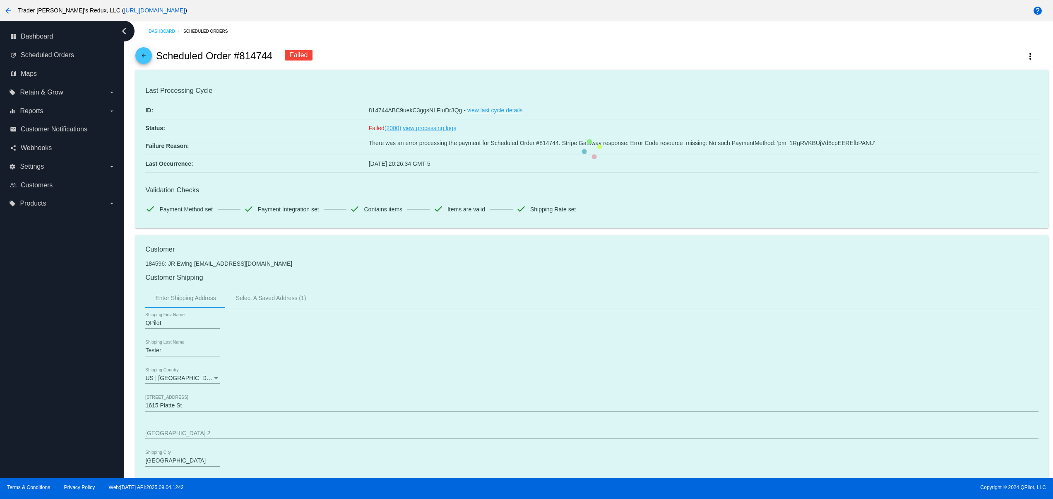
drag, startPoint x: 764, startPoint y: 130, endPoint x: 534, endPoint y: 151, distance: 231.2
click at [583, 136] on mat-card "Last Processing Cycle ID: 814744ABC9uekC3ggsNLFIuDr3Qg - view last cycle detail…" at bounding box center [591, 149] width 913 height 158
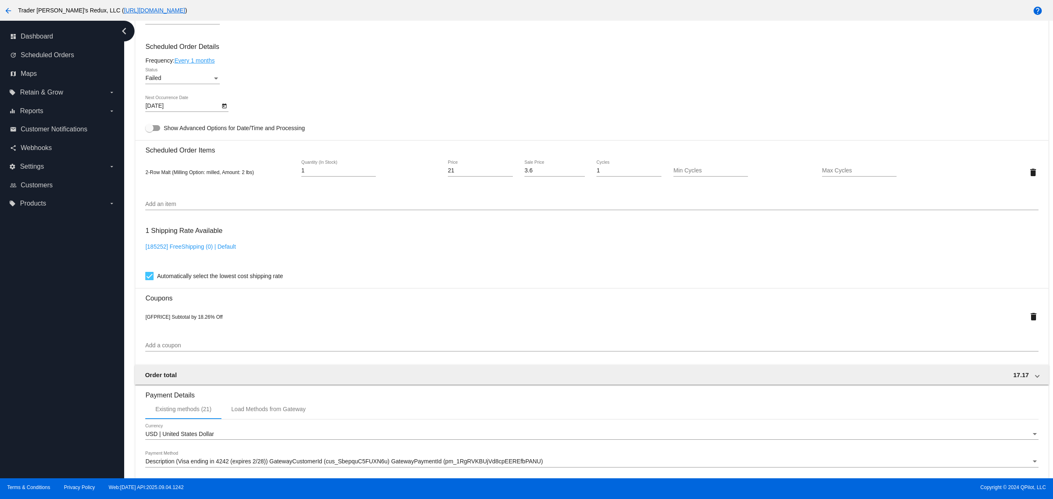
scroll to position [623, 0]
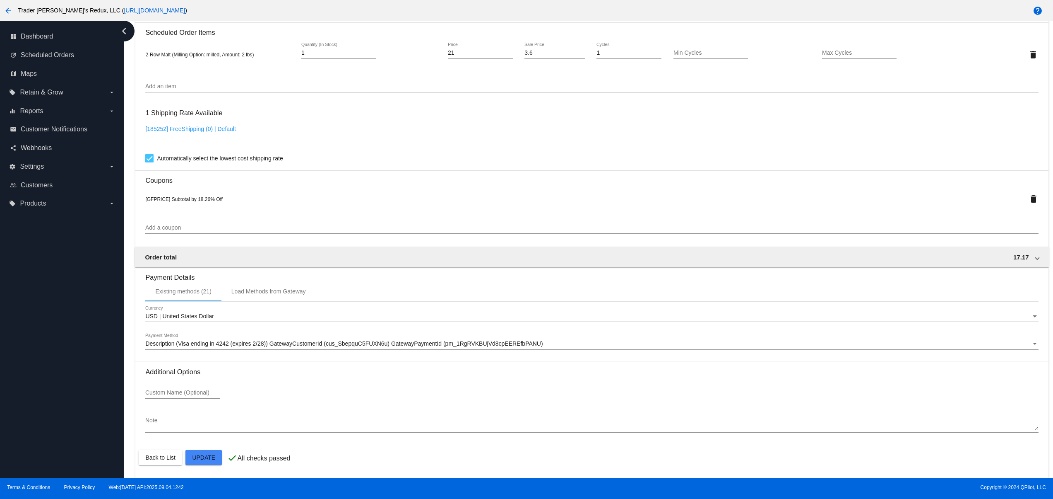
click at [416, 347] on div "Description (Visa ending in 4242 (expires 2/28)) GatewayCustomerId (cus_SbepquC…" at bounding box center [591, 341] width 893 height 16
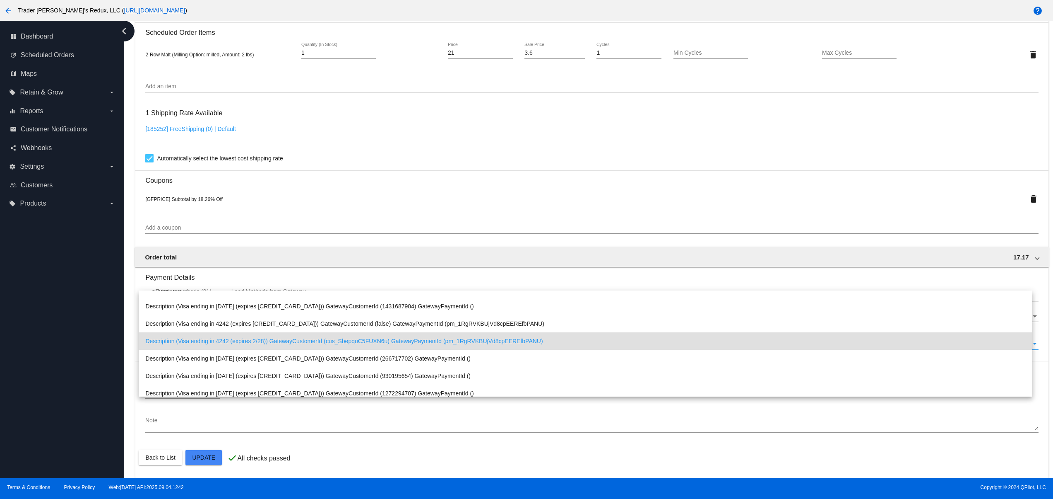
scroll to position [0, 0]
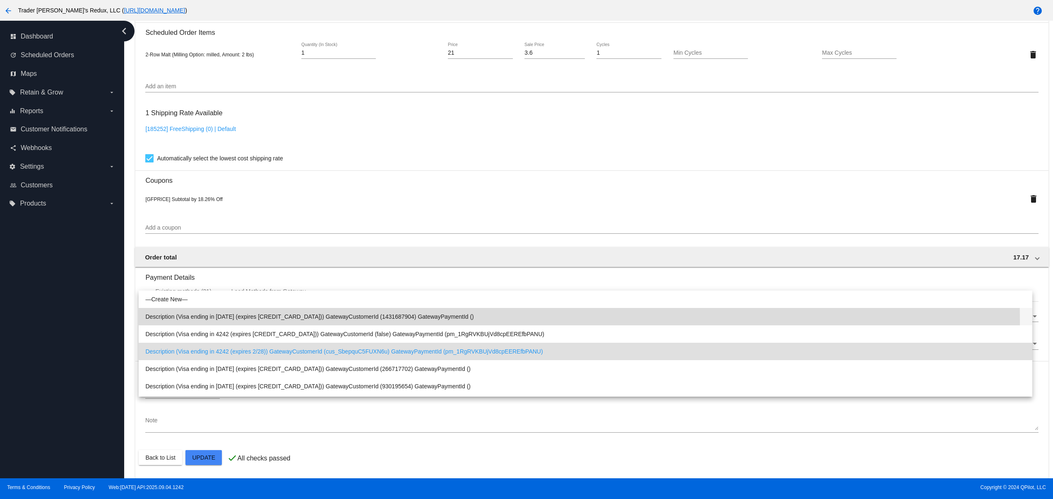
click at [310, 321] on span "Description (Visa ending in 1111 (expires 02/28)) GatewayCustomerId (1431687904…" at bounding box center [585, 316] width 881 height 17
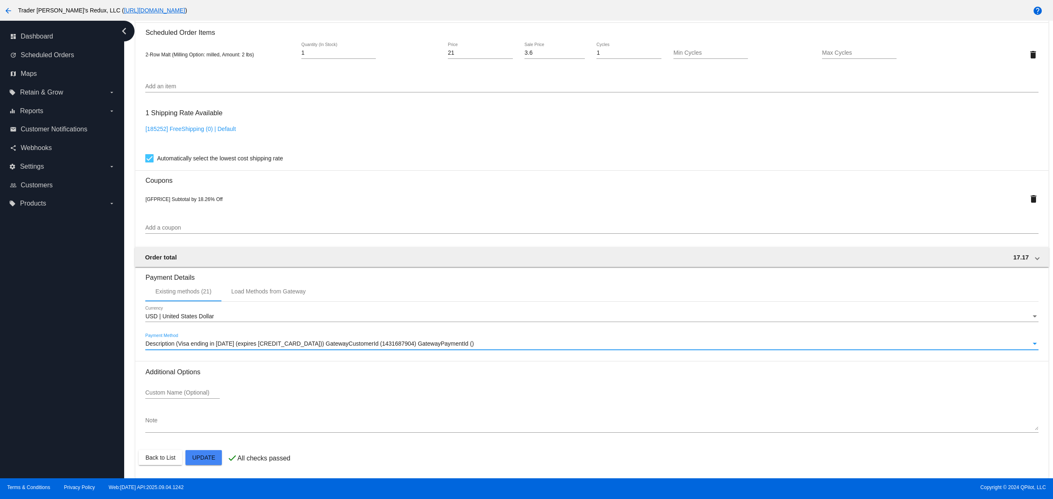
click at [207, 459] on mat-card "Customer 184596: JR Ewing jr@patternsinthecloud.com Customer Shipping Enter Shi…" at bounding box center [591, 49] width 913 height 857
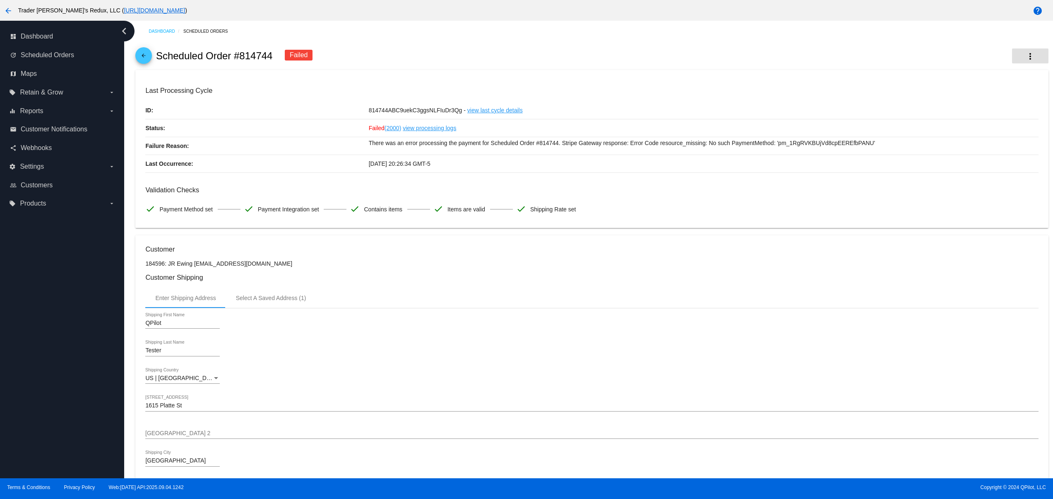
click at [1026, 60] on mat-icon "more_vert" at bounding box center [1031, 56] width 10 height 10
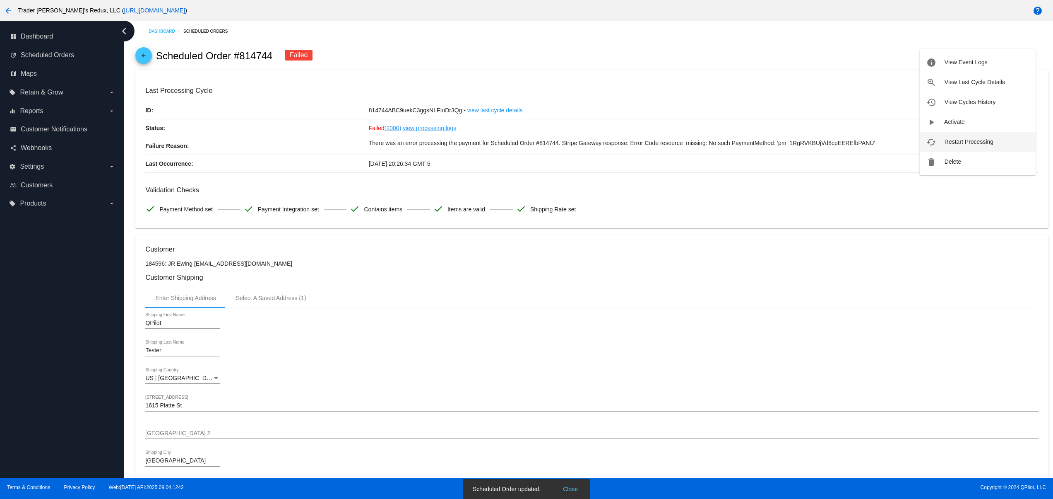
click at [976, 142] on span "Restart Processing" at bounding box center [969, 141] width 49 height 7
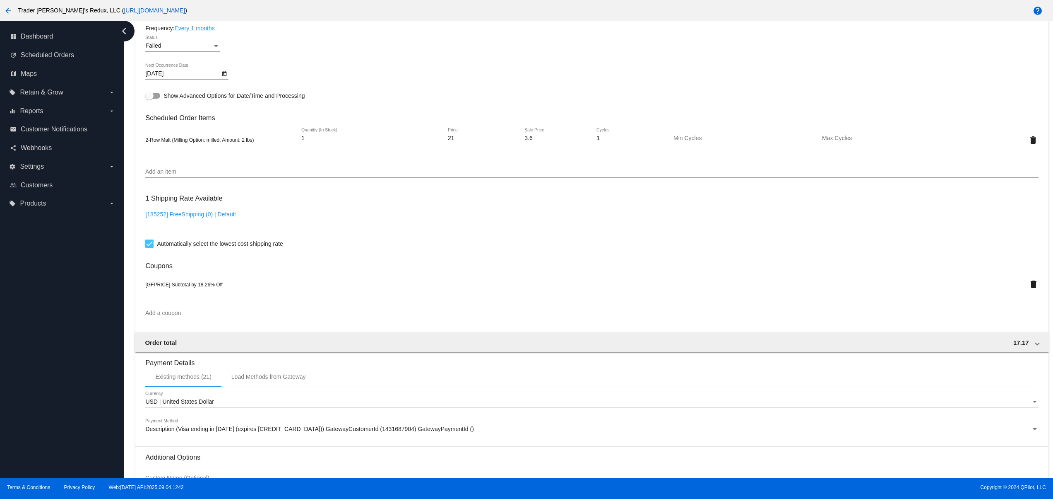
scroll to position [623, 0]
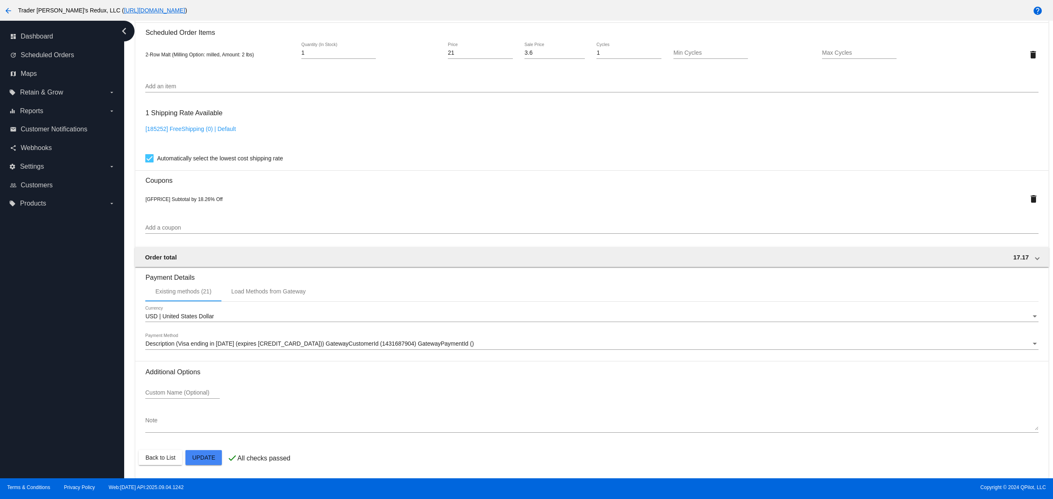
click at [259, 344] on span "Description (Visa ending in [DATE] (expires [CREDIT_CARD_DATA])) GatewayCustome…" at bounding box center [309, 343] width 328 height 7
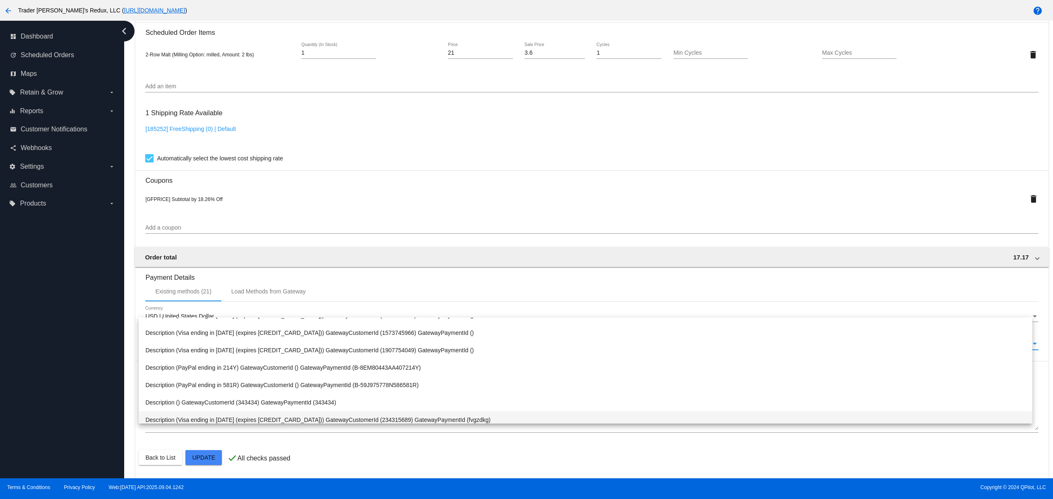
scroll to position [166, 0]
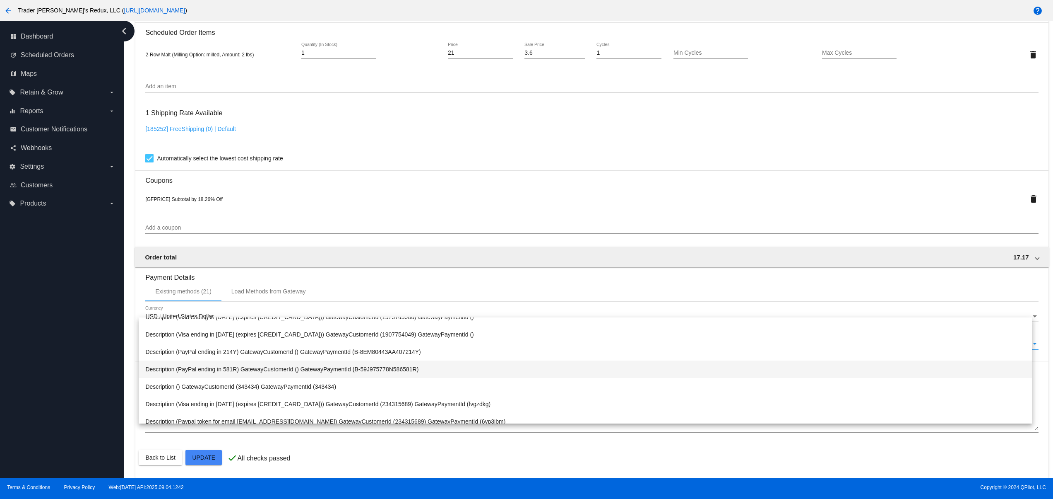
click at [274, 366] on span "Description (PayPal ending in 581R) GatewayCustomerId () GatewayPaymentId (B-59…" at bounding box center [585, 368] width 881 height 17
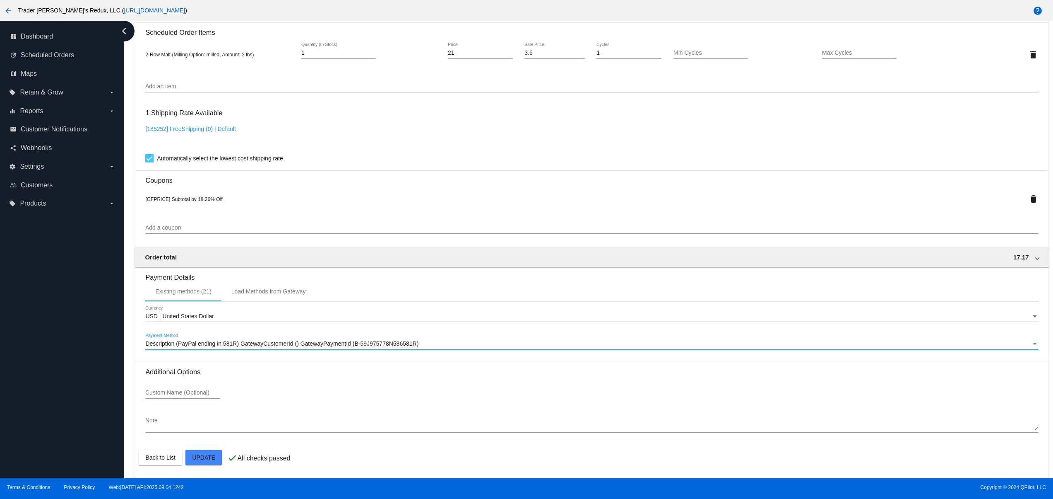
click at [202, 459] on mat-card "Customer 184596: JR Ewing [EMAIL_ADDRESS][DOMAIN_NAME] Customer Shipping Enter …" at bounding box center [591, 49] width 913 height 857
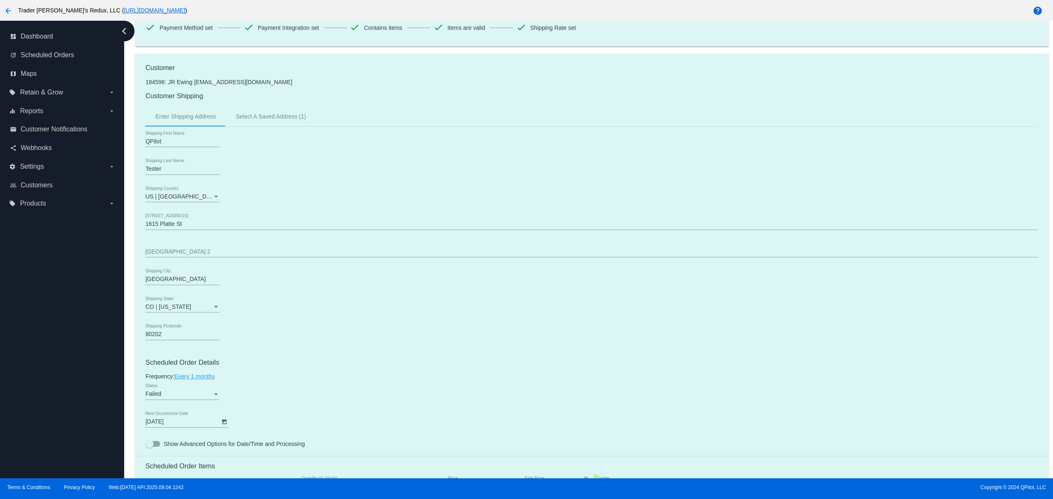
scroll to position [0, 0]
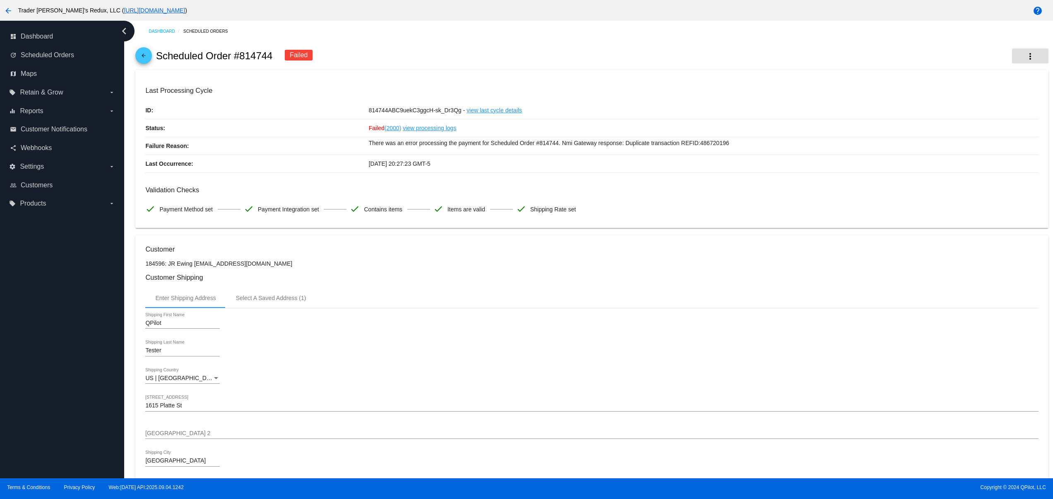
click at [1026, 56] on mat-icon "more_vert" at bounding box center [1031, 56] width 10 height 10
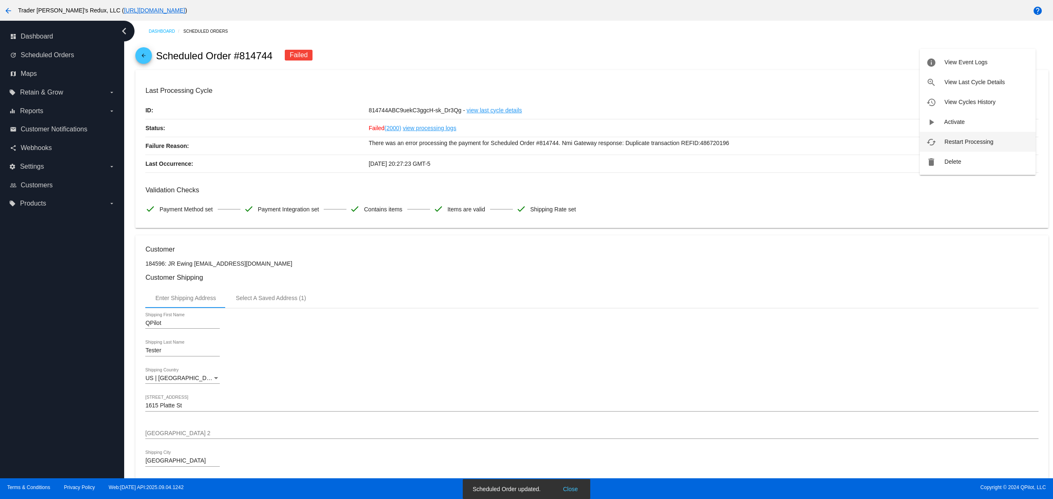
click at [953, 143] on span "Restart Processing" at bounding box center [969, 141] width 49 height 7
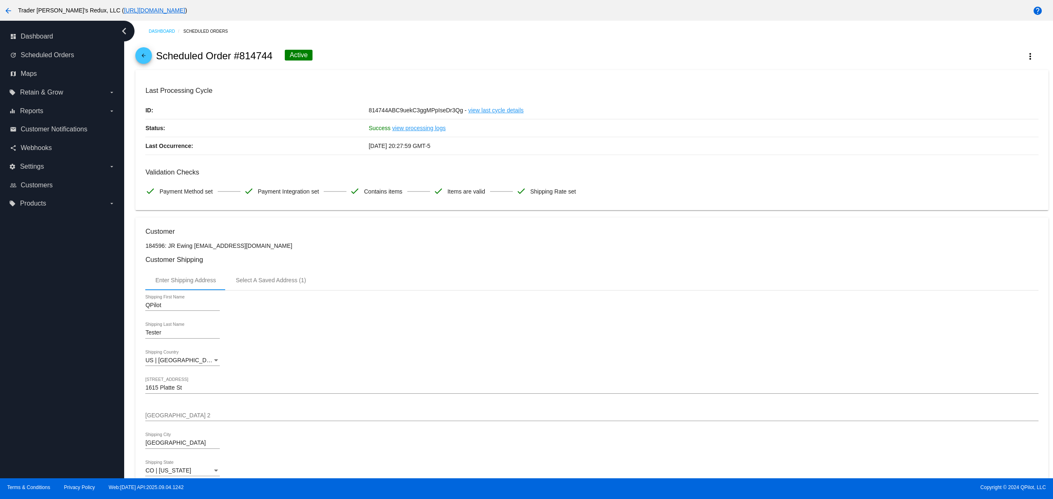
click at [398, 312] on div "QPilot Shipping First Name" at bounding box center [591, 306] width 893 height 24
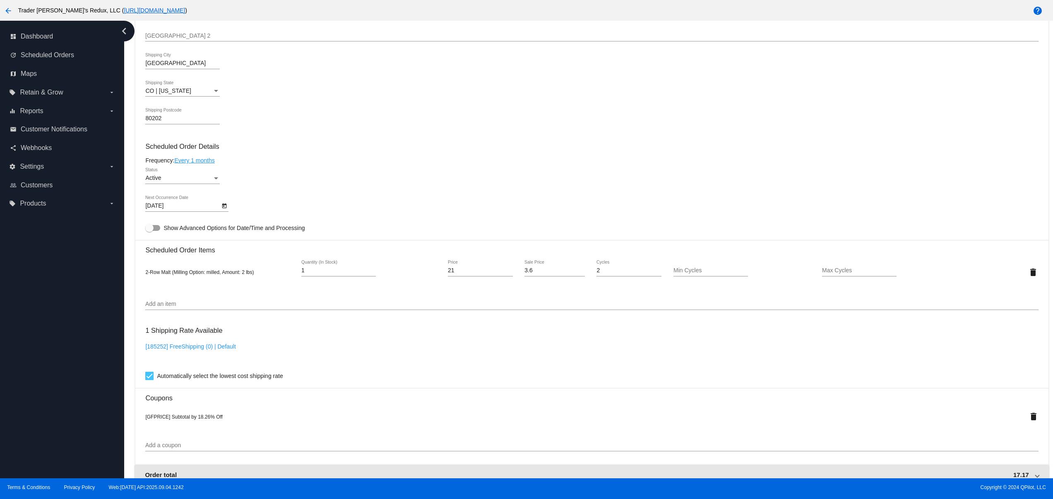
scroll to position [605, 0]
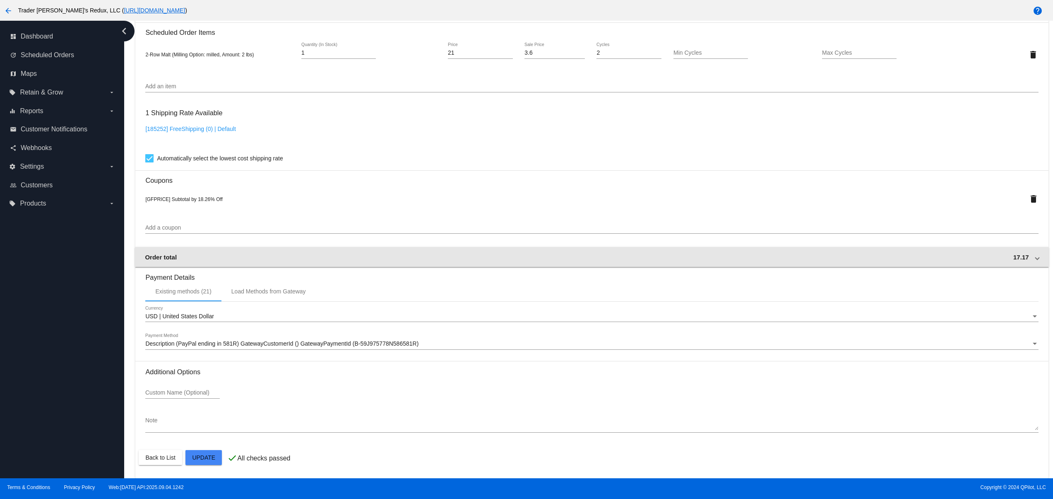
click at [386, 253] on div "Order total 17.17" at bounding box center [590, 256] width 891 height 7
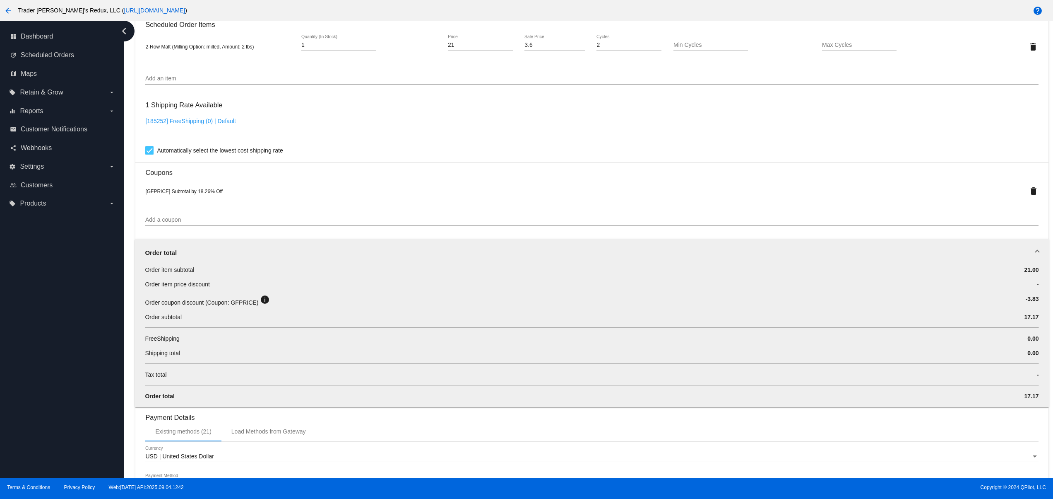
click at [103, 340] on div "dashboard Dashboard update Scheduled Orders map Maps local_offer Retain & Grow …" at bounding box center [62, 249] width 124 height 457
drag, startPoint x: 160, startPoint y: 307, endPoint x: 230, endPoint y: 307, distance: 70.4
click at [230, 306] on span "Order coupon discount (Coupon: GFPRICE)" at bounding box center [201, 302] width 113 height 7
click at [233, 306] on span "Order coupon discount (Coupon: GFPRICE)" at bounding box center [201, 302] width 113 height 7
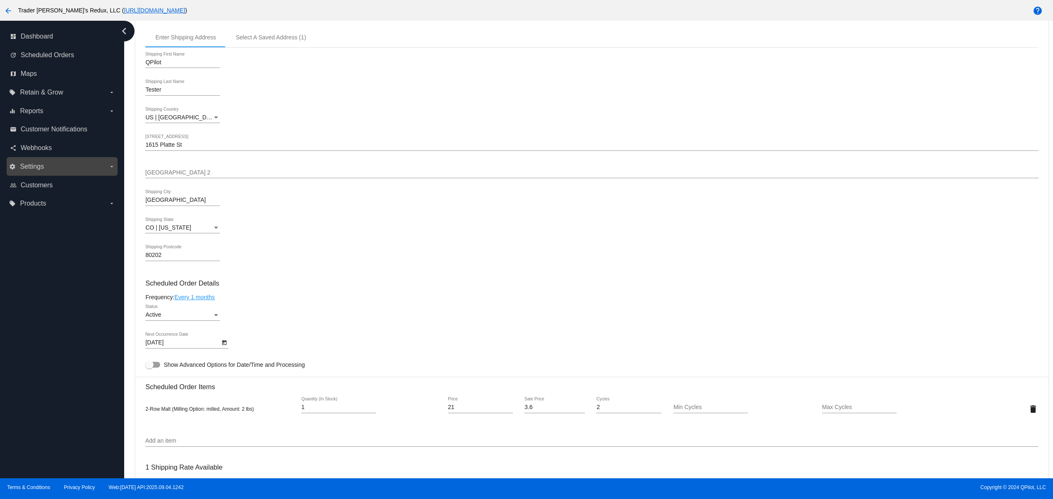
scroll to position [0, 0]
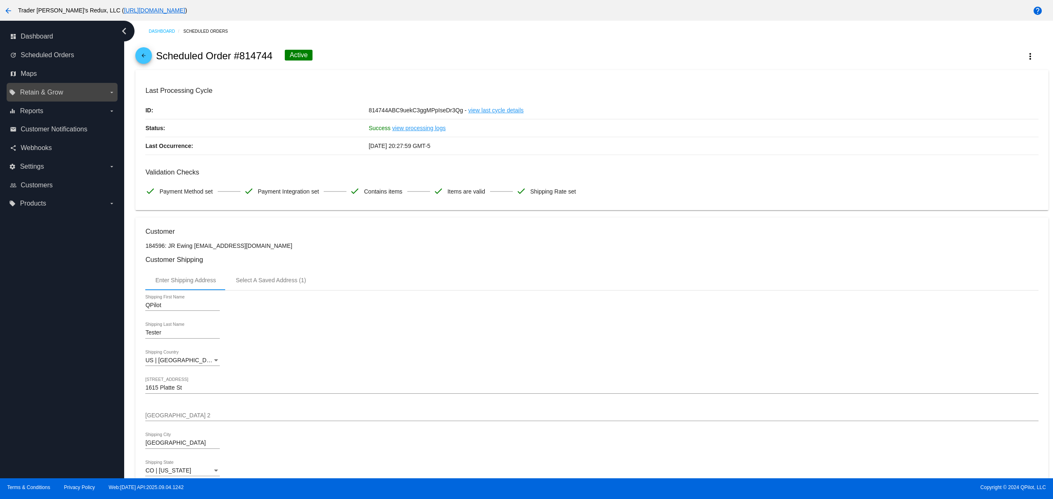
click at [39, 89] on span "Retain & Grow" at bounding box center [41, 92] width 43 height 7
click at [0, 0] on input "local_offer Retain & Grow arrow_drop_down" at bounding box center [0, 0] width 0 height 0
click at [396, 128] on link "view processing logs" at bounding box center [419, 127] width 53 height 17
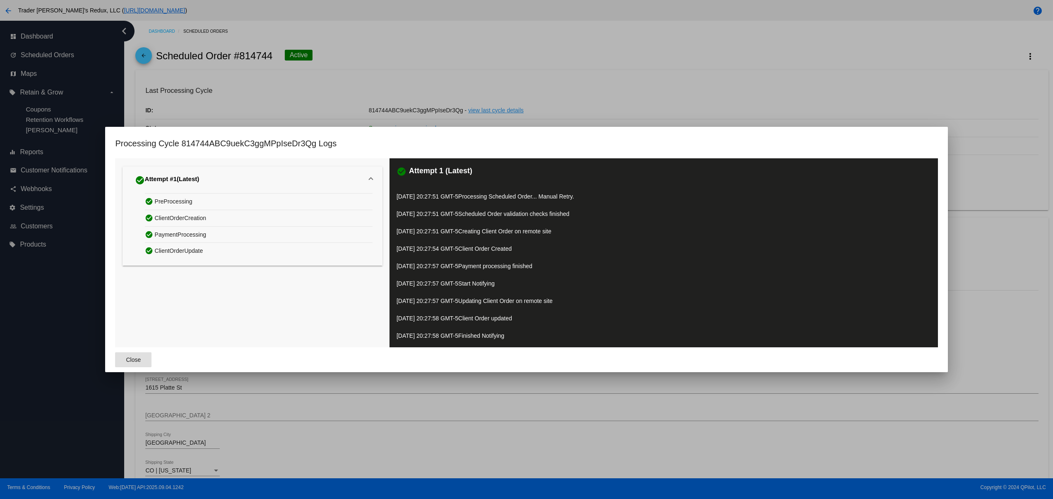
click at [124, 357] on button "Close" at bounding box center [133, 359] width 36 height 15
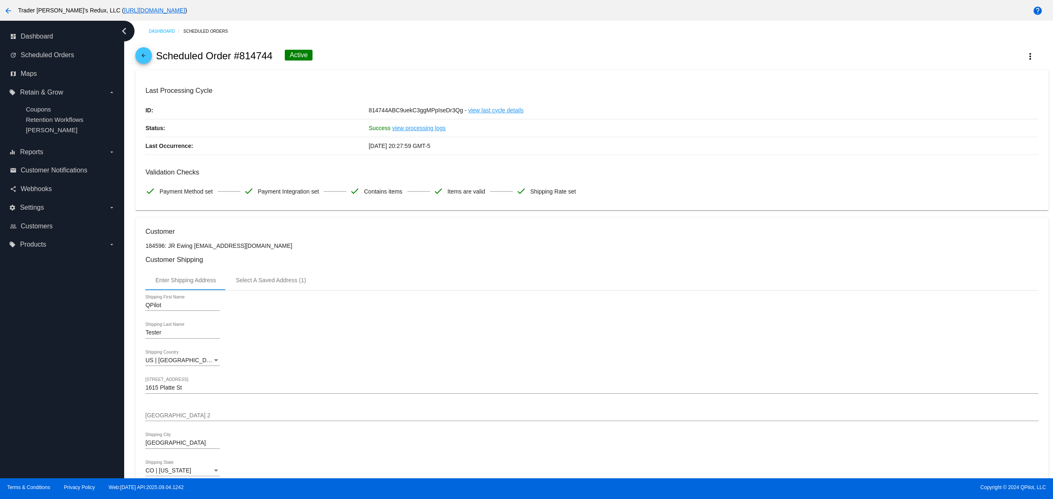
click at [497, 111] on link "view last cycle details" at bounding box center [495, 109] width 55 height 17
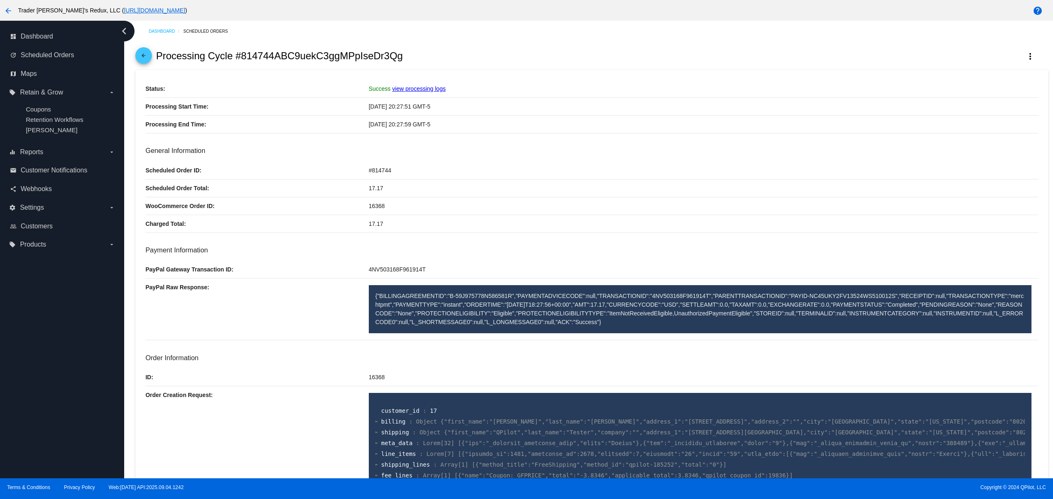
drag, startPoint x: 408, startPoint y: 191, endPoint x: 421, endPoint y: 191, distance: 13.3
click at [416, 191] on div "Scheduled Order Total: 17.17" at bounding box center [591, 188] width 893 height 18
click at [489, 292] on div "{"BILLINGAGREEMENTID":"B-59J975778N586581R","PAYMENTADVICECODE":null,"TRANSACTI…" at bounding box center [700, 309] width 663 height 48
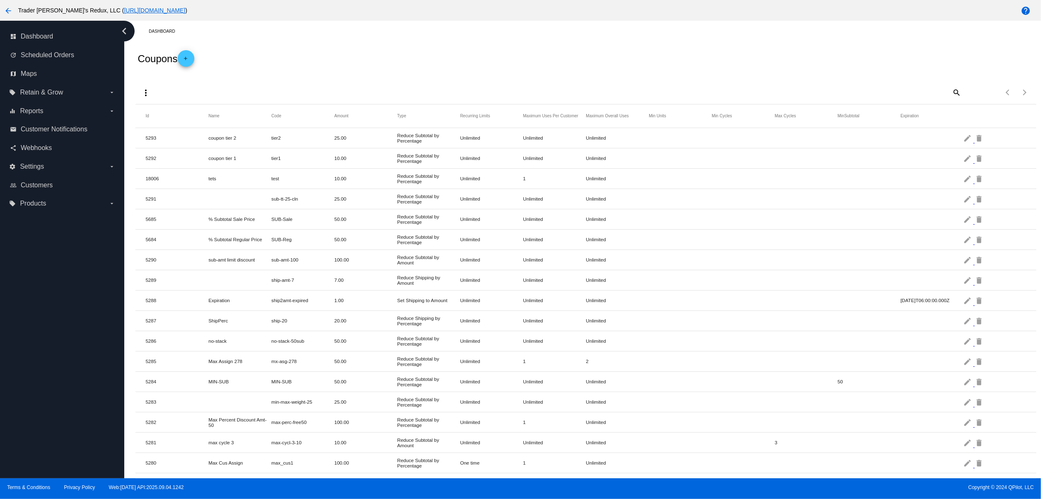
click at [951, 94] on mat-icon "search" at bounding box center [956, 92] width 10 height 13
click at [813, 90] on input "Search" at bounding box center [849, 91] width 224 height 7
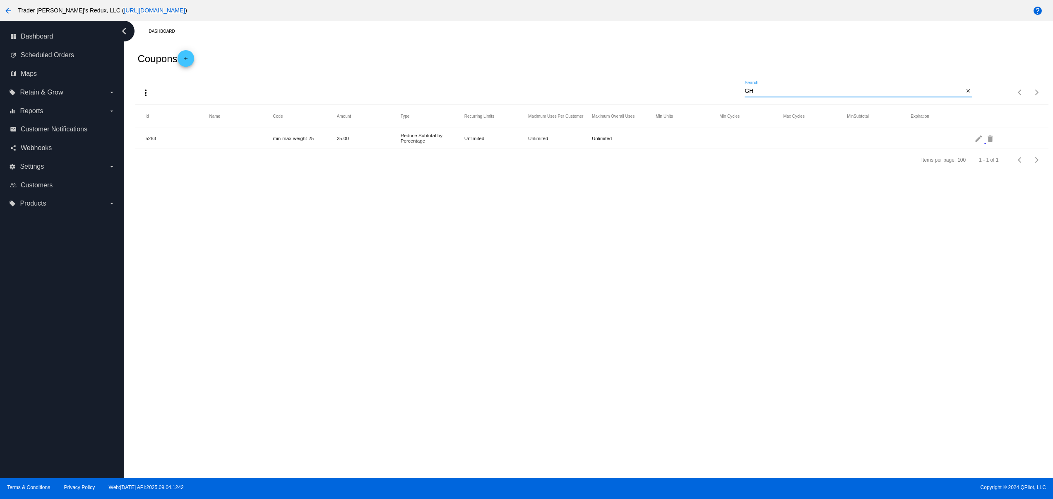
drag, startPoint x: 772, startPoint y: 90, endPoint x: 720, endPoint y: 90, distance: 51.3
click at [720, 90] on div "more_vert GH Search close Items per page: 100 1 - 1 of 1" at bounding box center [591, 89] width 913 height 29
type input "GF"
click at [975, 141] on mat-icon "edit" at bounding box center [980, 138] width 10 height 13
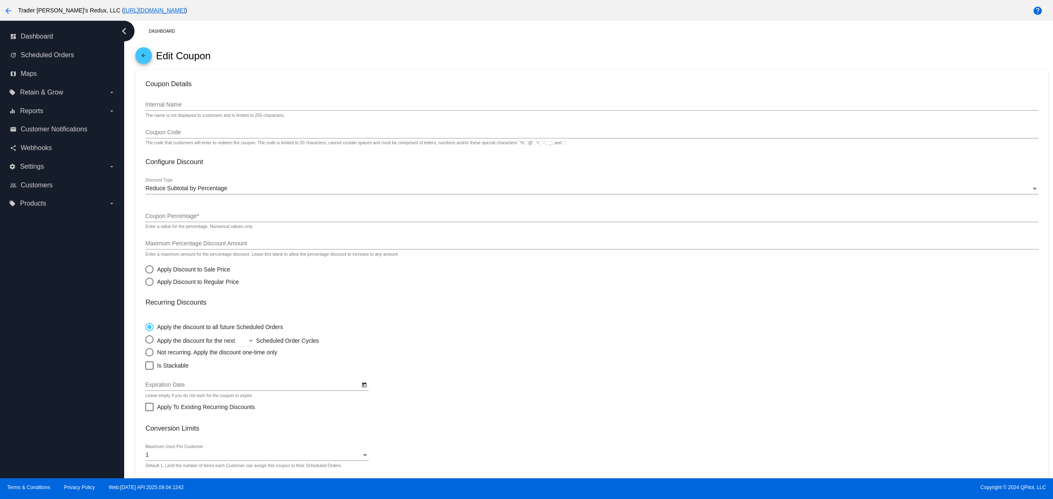
type input "GFPRICE"
type input "18.26"
radio input "true"
